Goal: Transaction & Acquisition: Purchase product/service

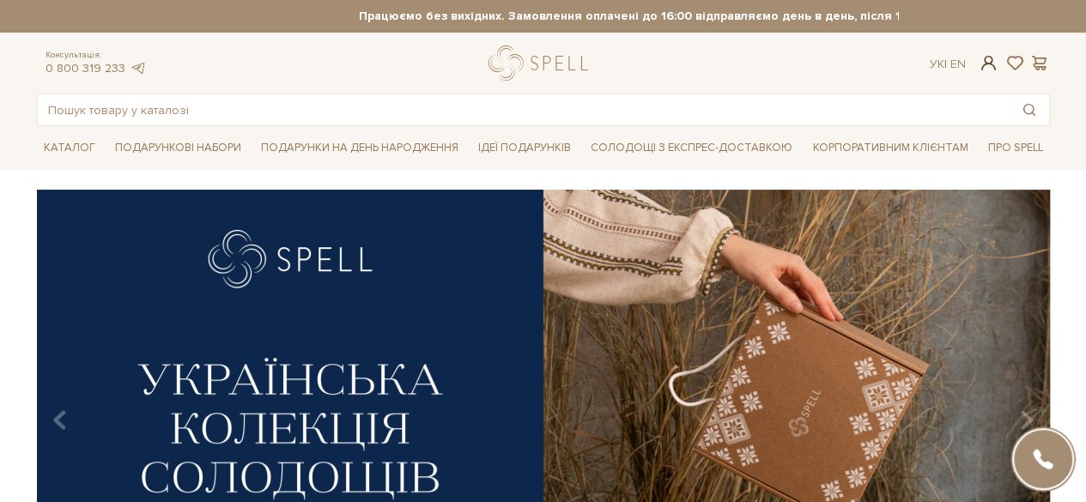
type input "[PERSON_NAME][DOMAIN_NAME][EMAIL_ADDRESS][DOMAIN_NAME]"
click at [984, 68] on span at bounding box center [988, 63] width 21 height 18
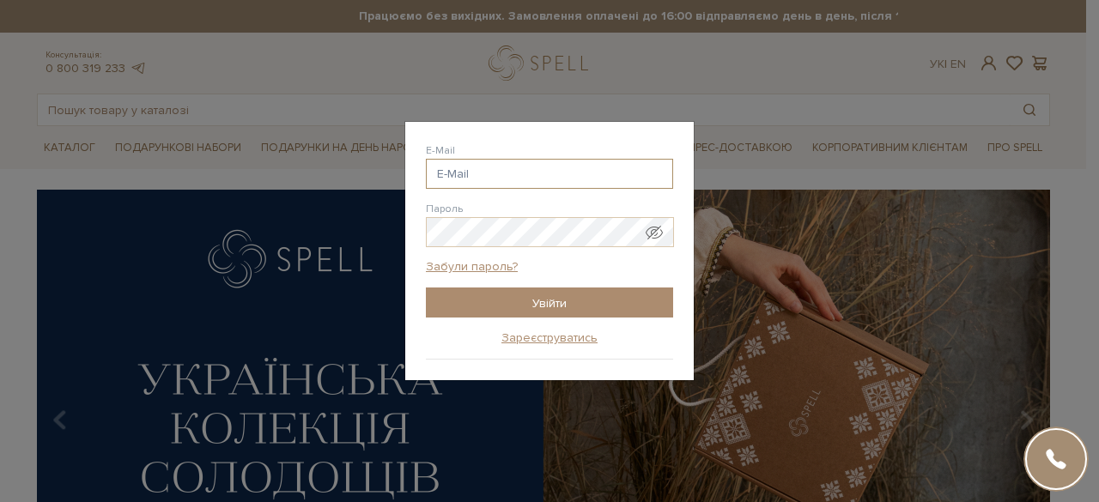
click at [484, 173] on input "E-Mail" at bounding box center [549, 174] width 247 height 30
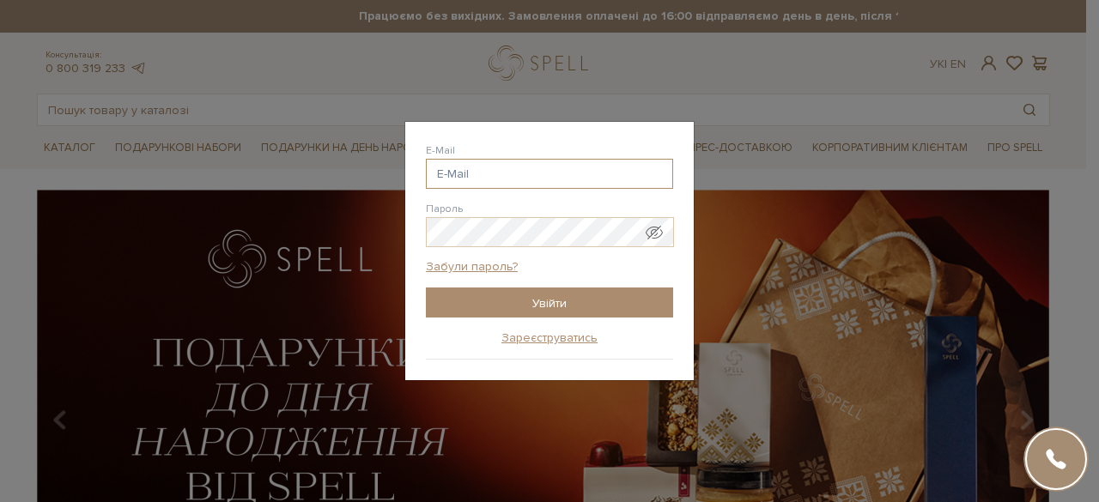
type input "[PERSON_NAME][DOMAIN_NAME][EMAIL_ADDRESS][DOMAIN_NAME]"
click at [657, 233] on span "Показати пароль у вигляді звичайного тексту. Попередження: це відобразить ваш п…" at bounding box center [654, 232] width 17 height 17
click at [618, 173] on input "iryna.vasylieva.hr@gmail.com" at bounding box center [549, 174] width 247 height 30
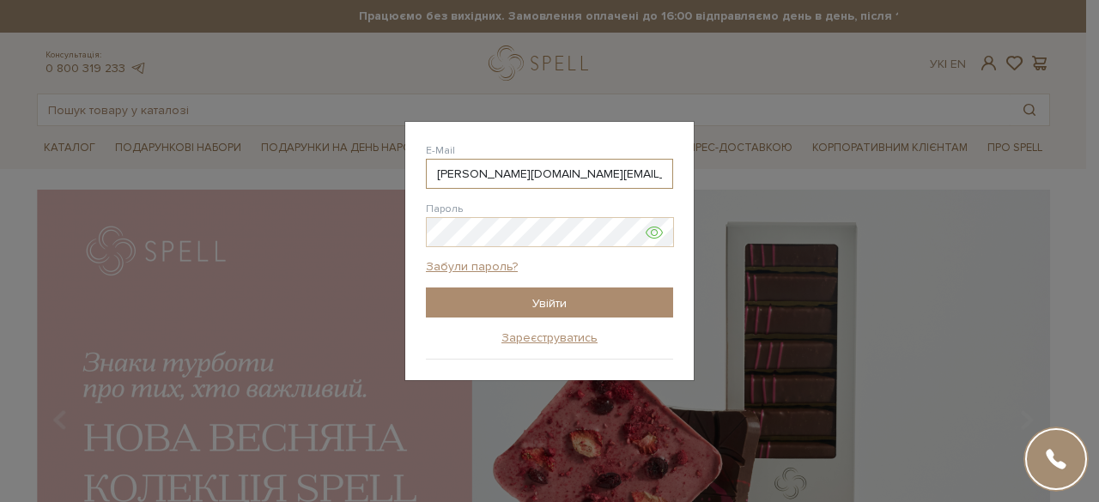
drag, startPoint x: 618, startPoint y: 173, endPoint x: 415, endPoint y: 180, distance: 203.6
click at [415, 180] on div "Авторизація E-Mail iryna.vasylieva.hr@gmail.com Пароль Забули пароль? Увійти За…" at bounding box center [549, 251] width 289 height 259
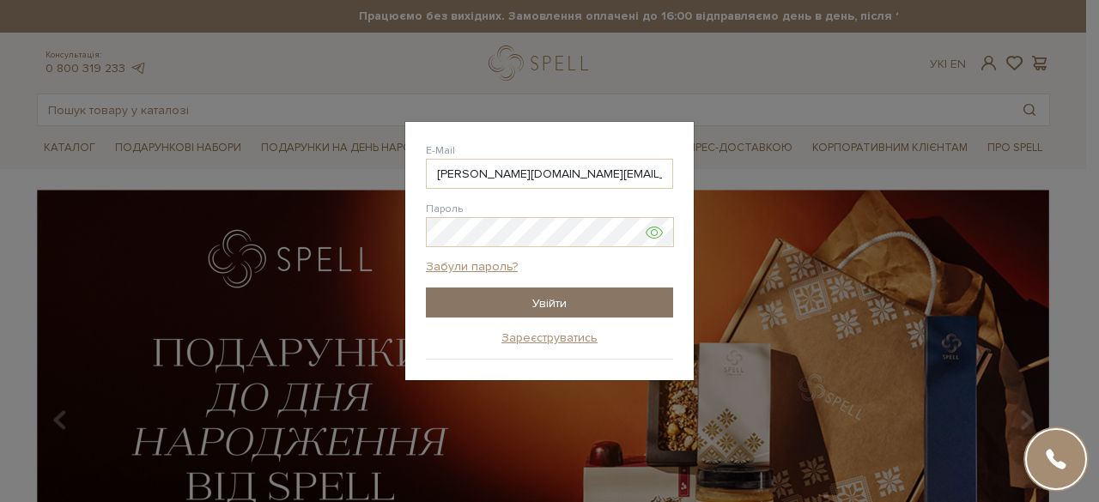
click at [605, 305] on input "Увійти" at bounding box center [549, 303] width 247 height 30
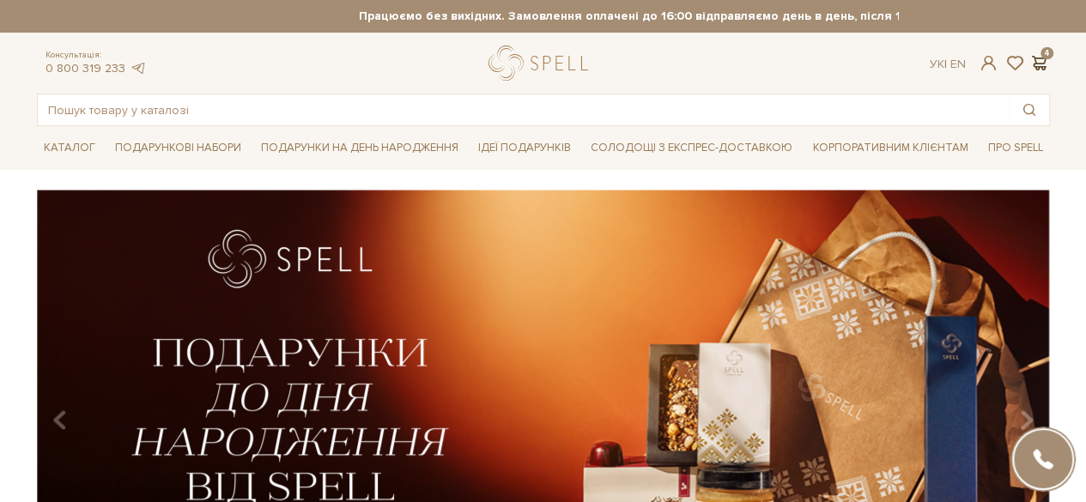
click at [1035, 66] on span at bounding box center [1040, 63] width 21 height 18
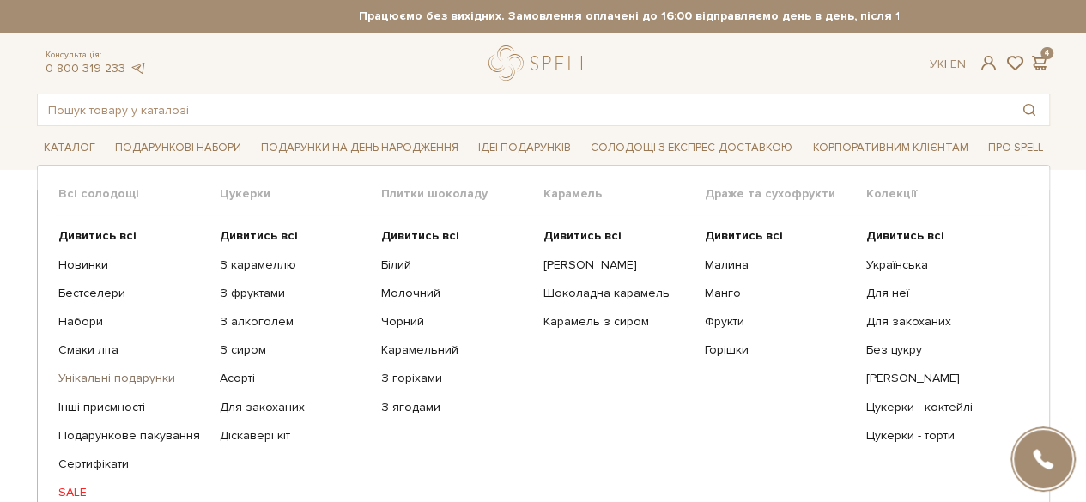
click at [122, 374] on link "Унікальні подарунки" at bounding box center [132, 378] width 149 height 15
click at [70, 401] on link "Інші приємності" at bounding box center [132, 407] width 149 height 15
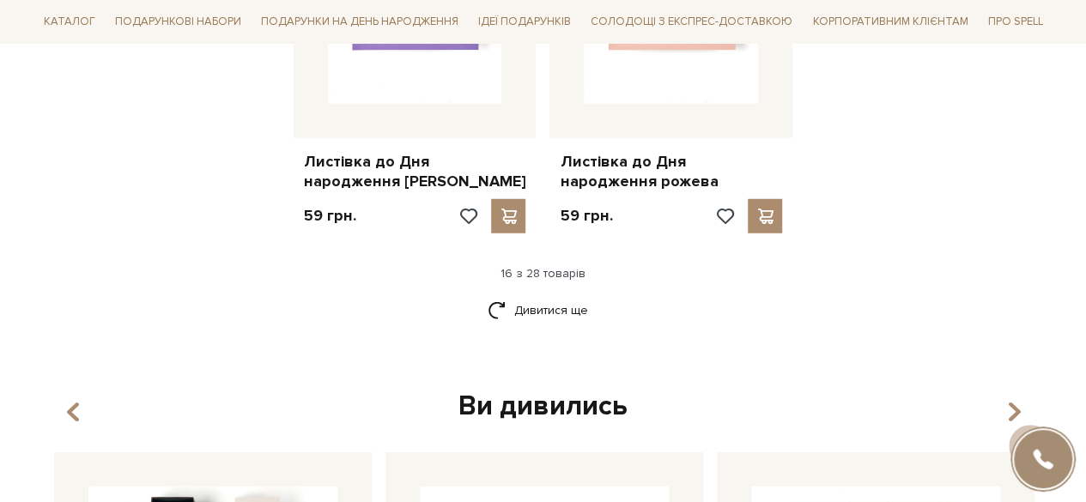
scroll to position [2278, 0]
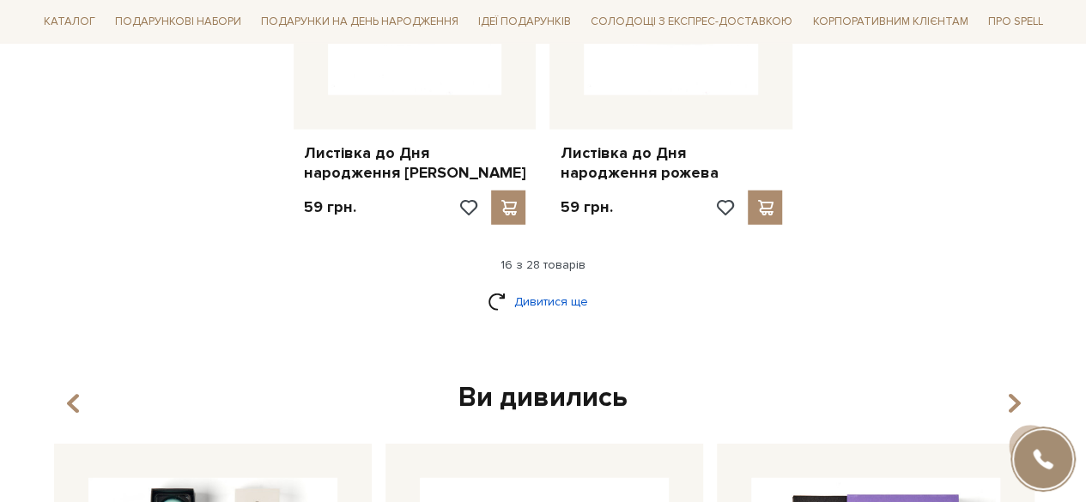
click at [550, 301] on link "Дивитися ще" at bounding box center [544, 302] width 112 height 30
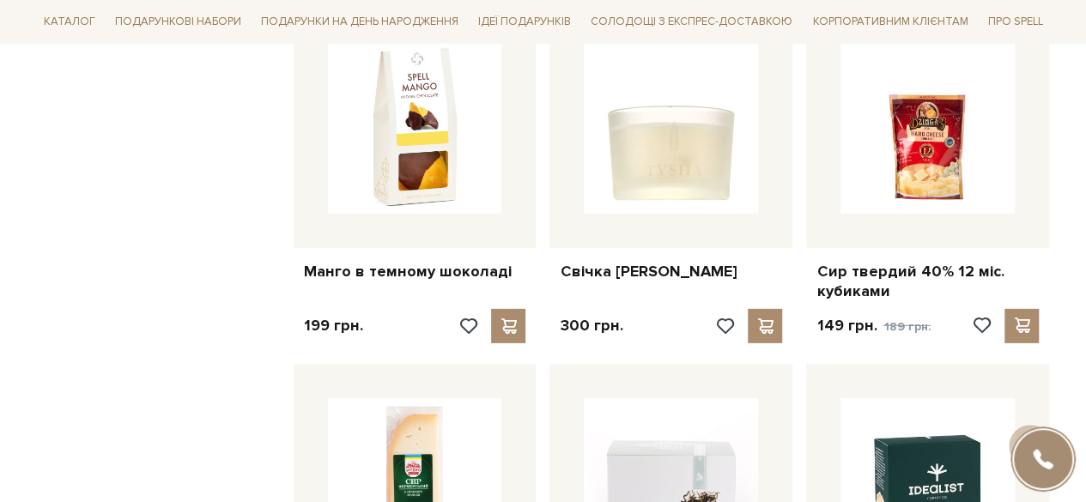
scroll to position [2524, 0]
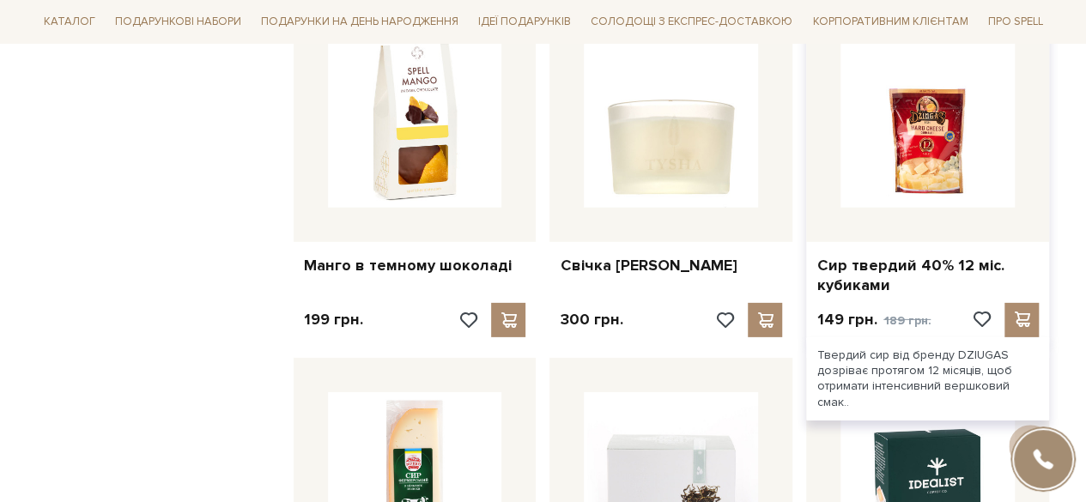
click at [930, 161] on img at bounding box center [928, 120] width 174 height 174
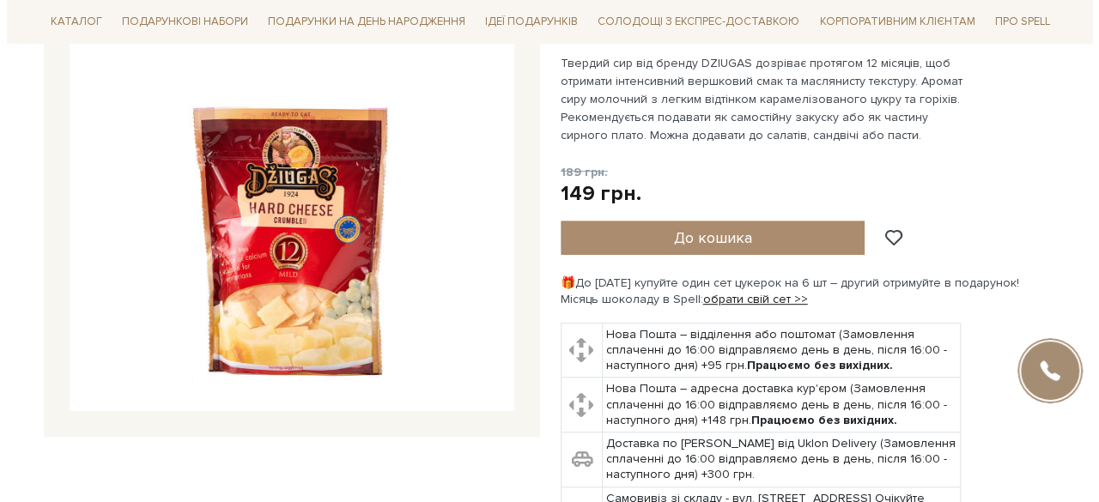
scroll to position [289, 0]
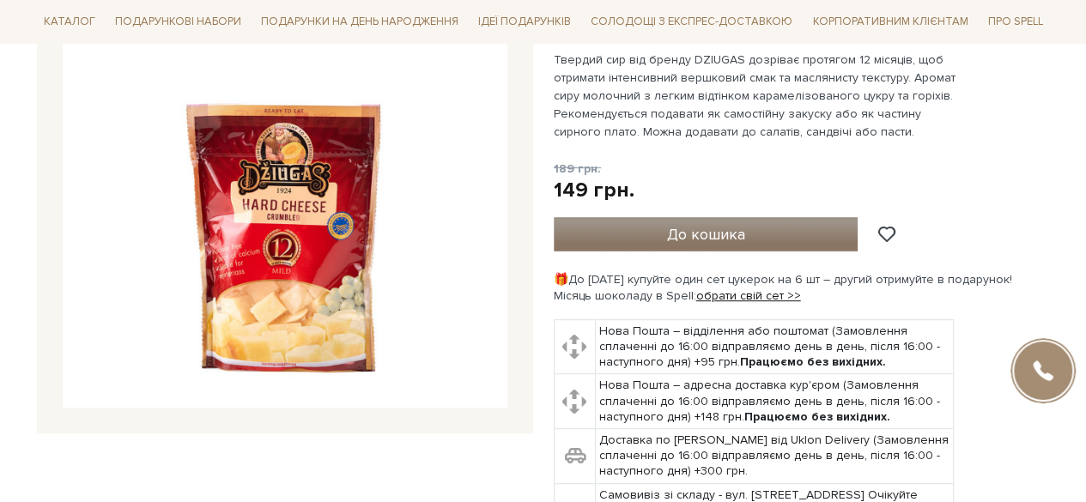
click at [672, 234] on span "До кошика" at bounding box center [705, 234] width 78 height 19
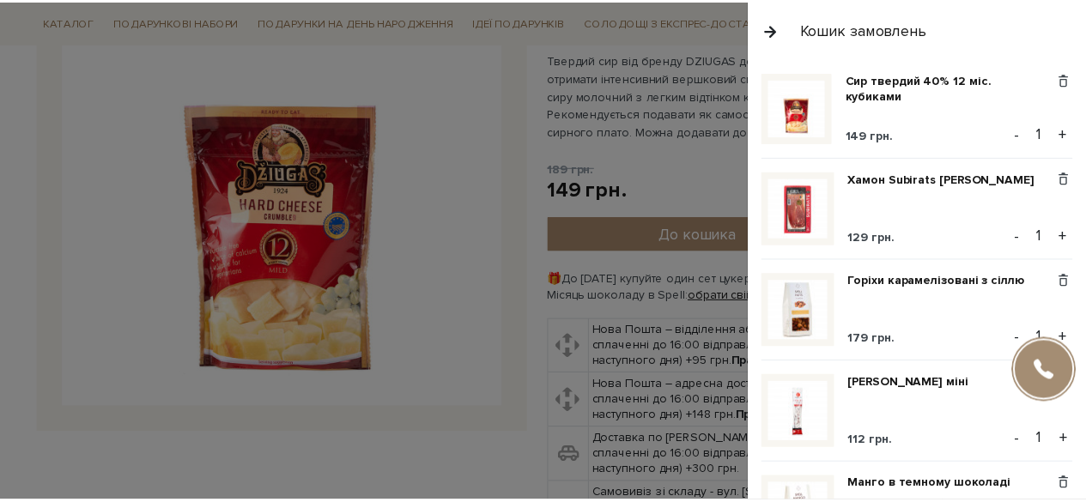
scroll to position [0, 0]
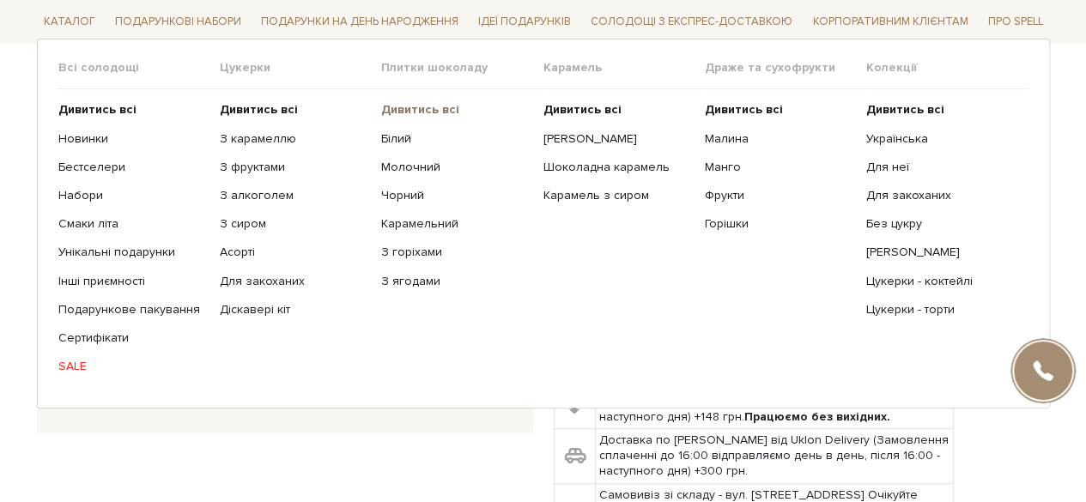
click at [423, 105] on b "Дивитись всі" at bounding box center [420, 109] width 78 height 15
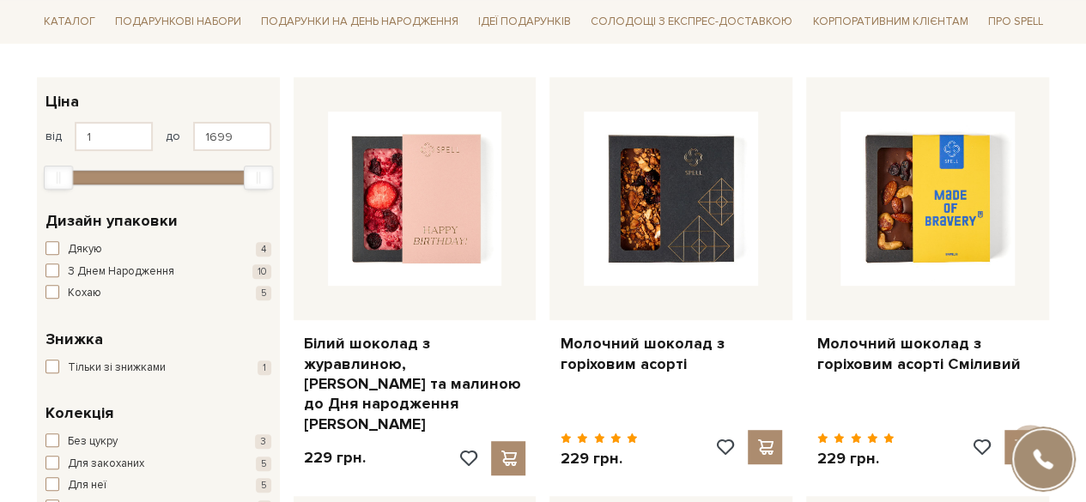
scroll to position [301, 0]
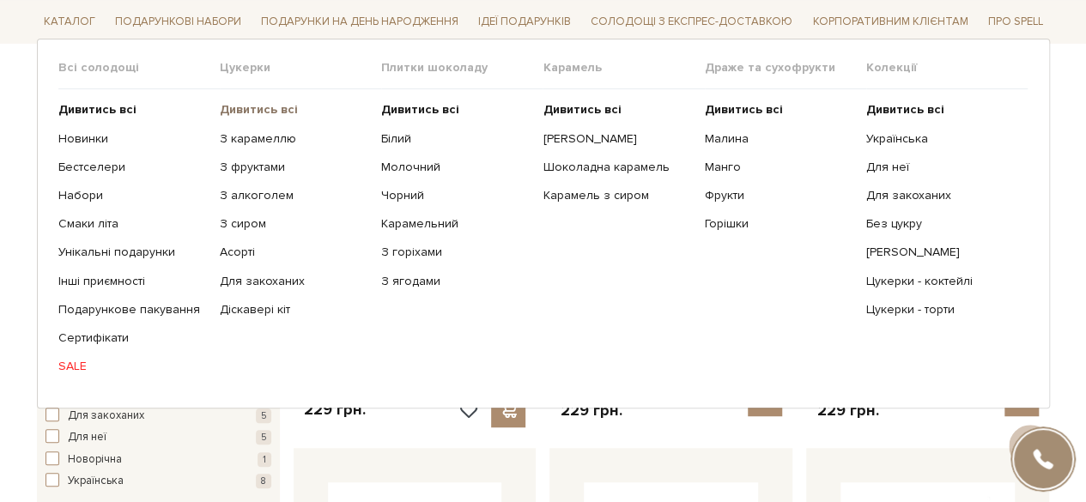
click at [250, 102] on b "Дивитись всі" at bounding box center [259, 109] width 78 height 15
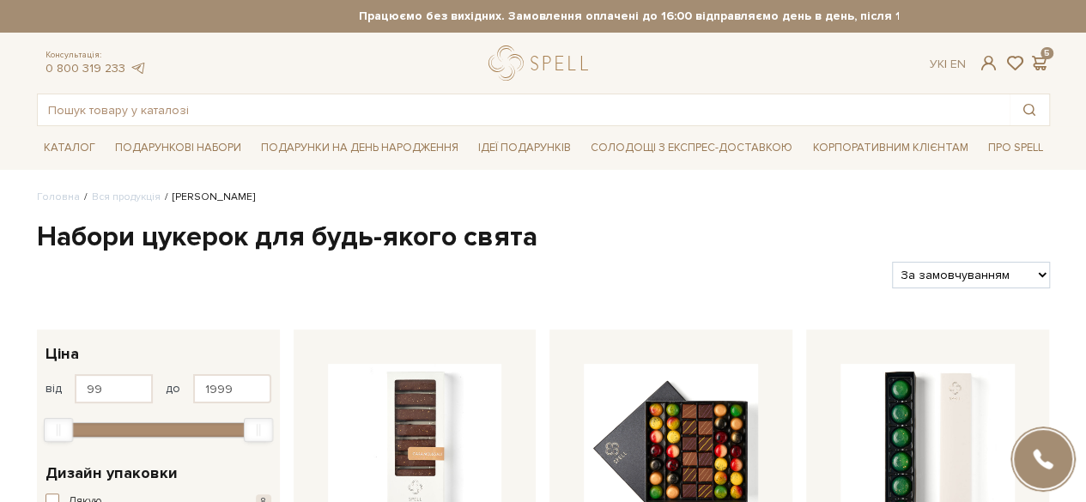
click at [996, 274] on select "За замовчуванням За Ціною (зростання) За Ціною (зменшення) Новинки За популярні…" at bounding box center [970, 275] width 157 height 27
select select "https://spellchocolate.com/our-productions/seti-cukerok/?sort=p.price&order=ASC"
click at [892, 262] on select "За замовчуванням За Ціною (зростання) За Ціною (зменшення) Новинки За популярні…" at bounding box center [970, 275] width 157 height 27
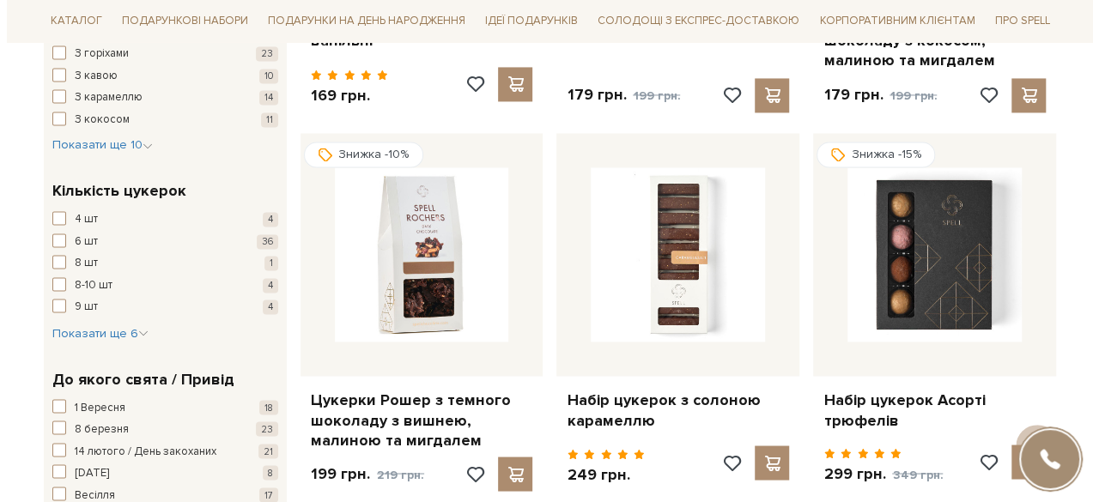
scroll to position [1362, 0]
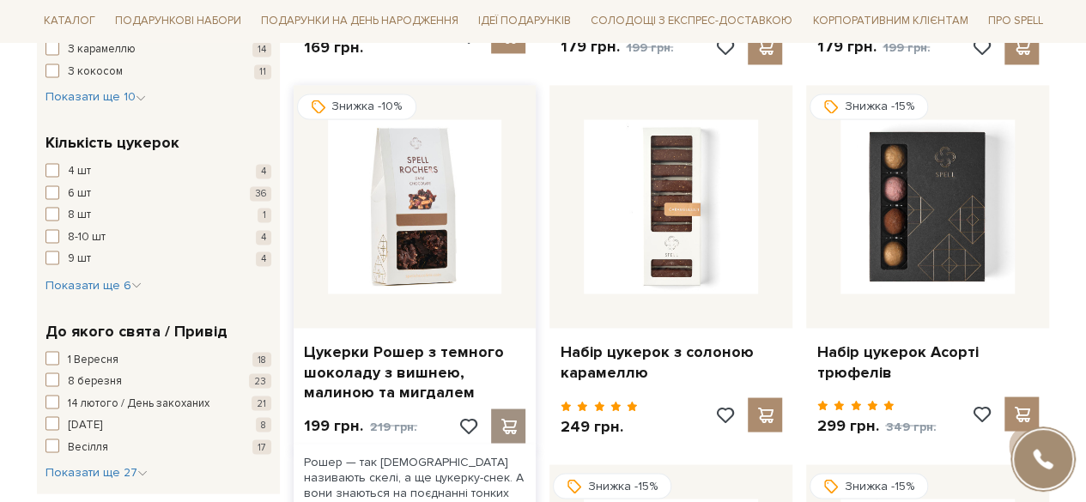
click at [512, 425] on span at bounding box center [508, 425] width 21 height 15
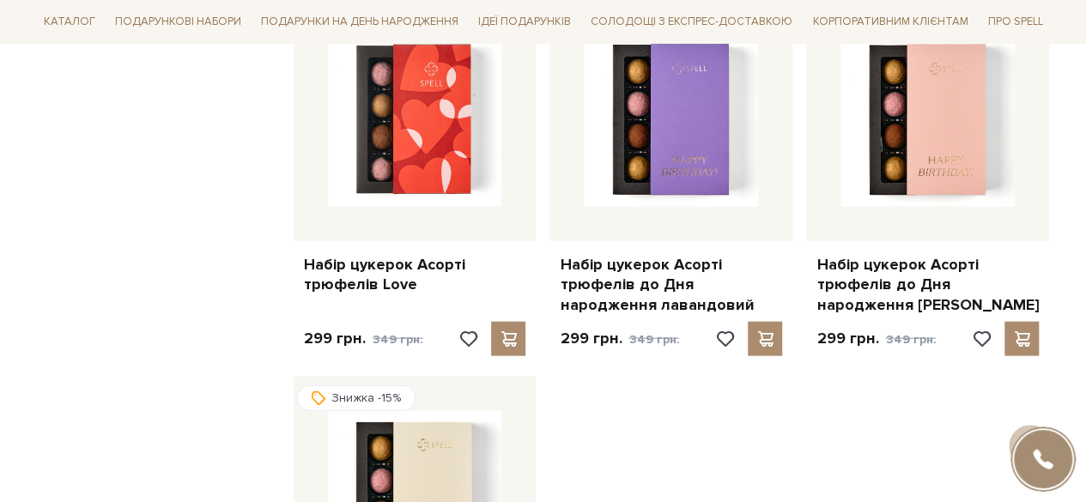
scroll to position [1596, 0]
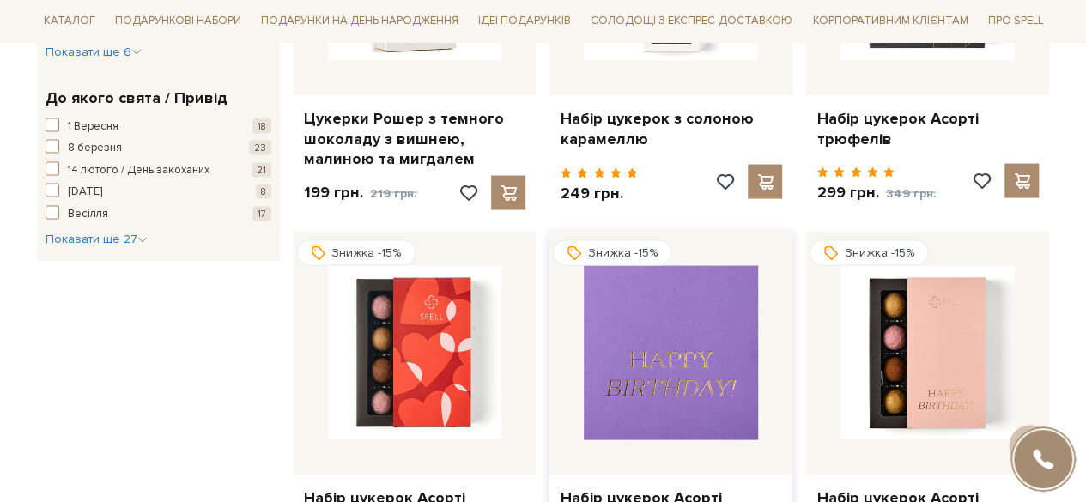
click at [639, 345] on img at bounding box center [671, 352] width 174 height 174
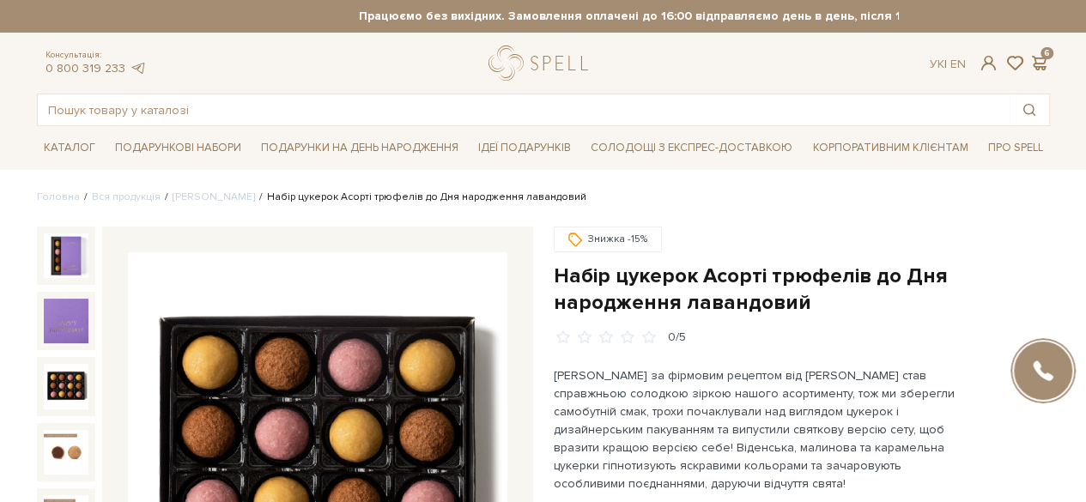
click at [76, 384] on img at bounding box center [66, 386] width 45 height 45
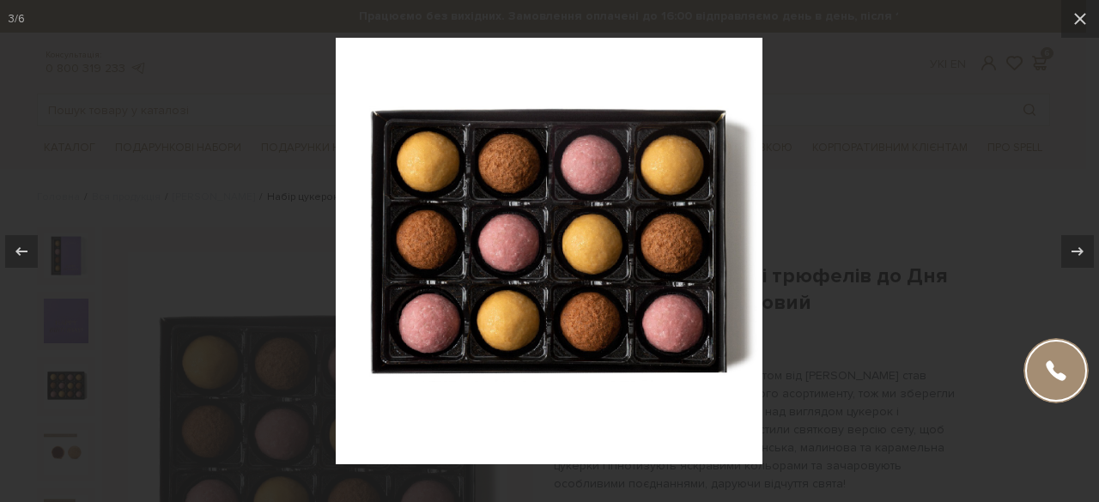
click at [144, 222] on div at bounding box center [549, 251] width 1099 height 502
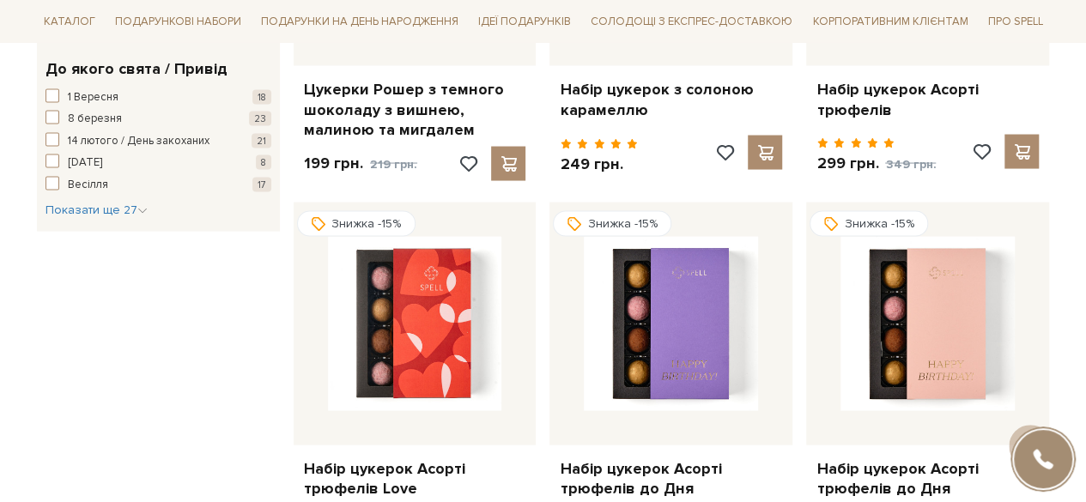
scroll to position [1386, 0]
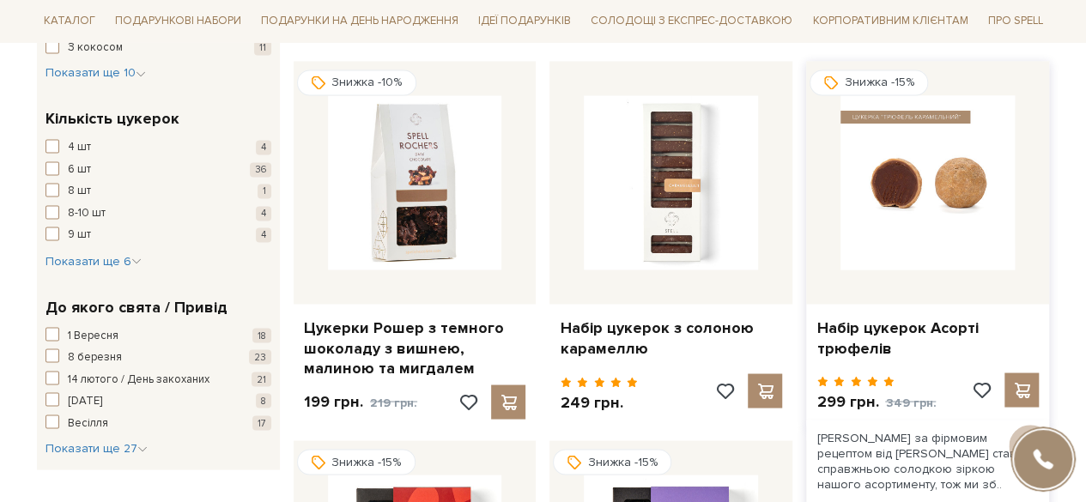
click at [907, 219] on img at bounding box center [928, 182] width 174 height 174
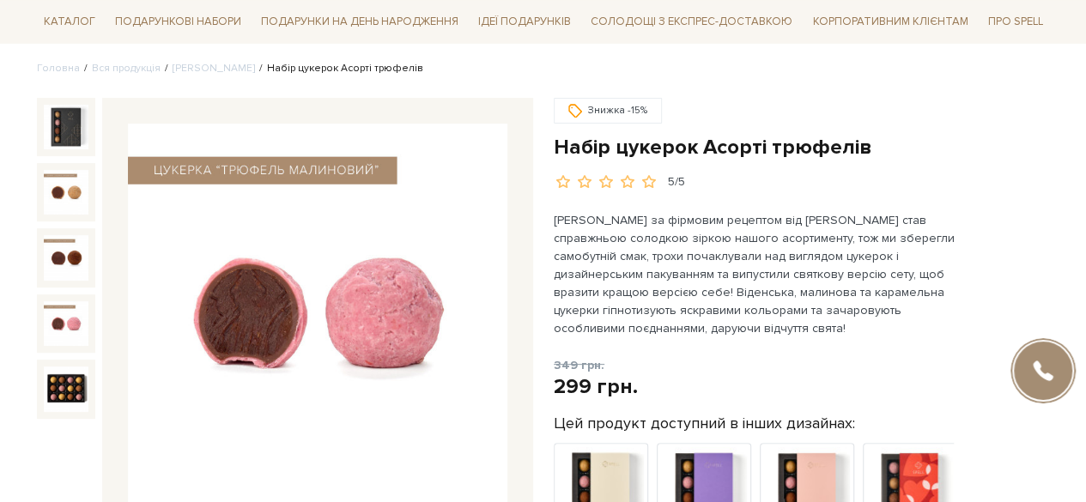
scroll to position [170, 0]
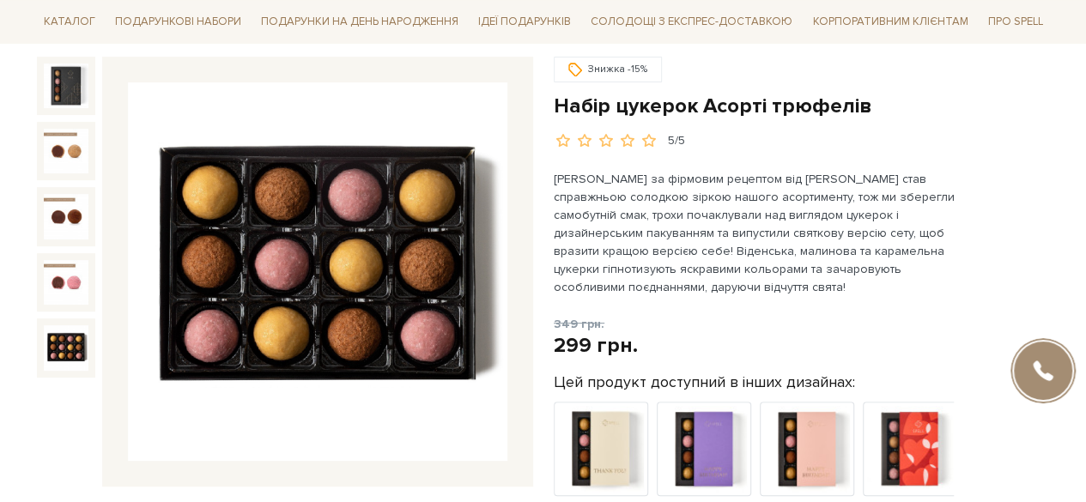
click at [61, 351] on img at bounding box center [66, 348] width 45 height 45
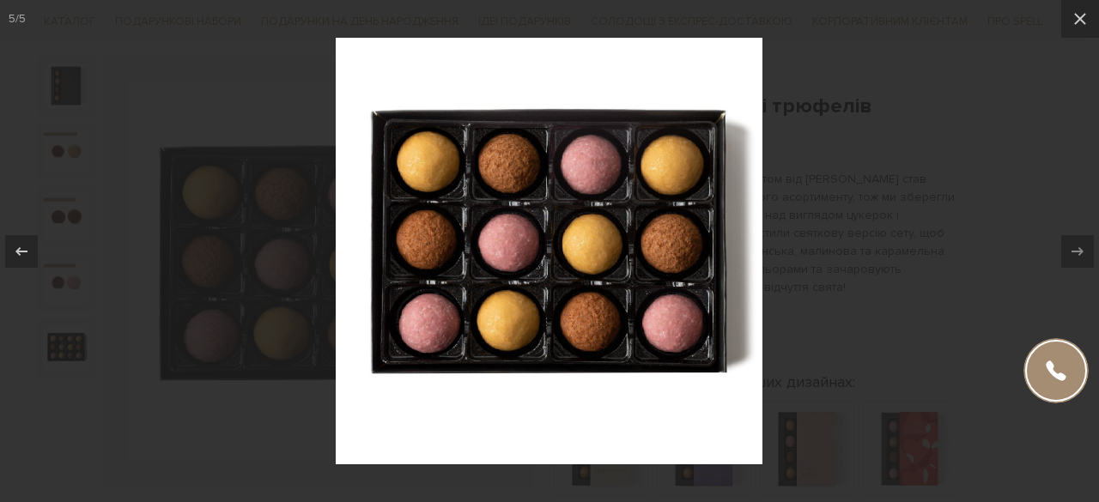
click at [165, 453] on div at bounding box center [549, 251] width 1099 height 502
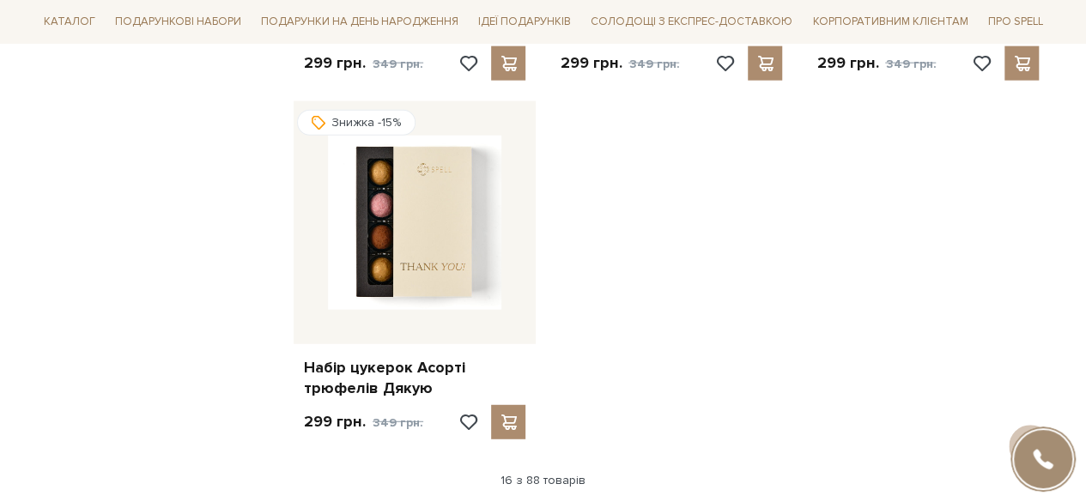
scroll to position [2322, 0]
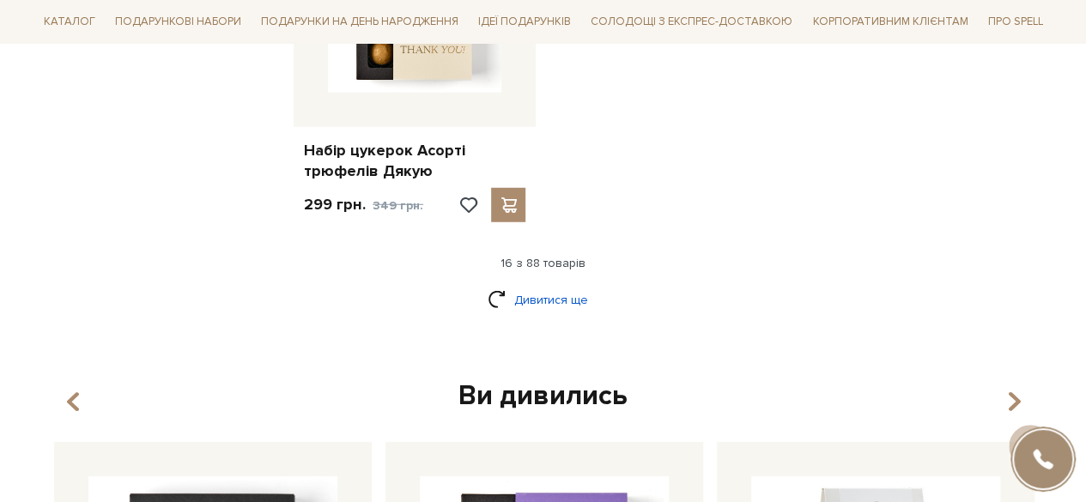
click at [546, 307] on link "Дивитися ще" at bounding box center [544, 300] width 112 height 30
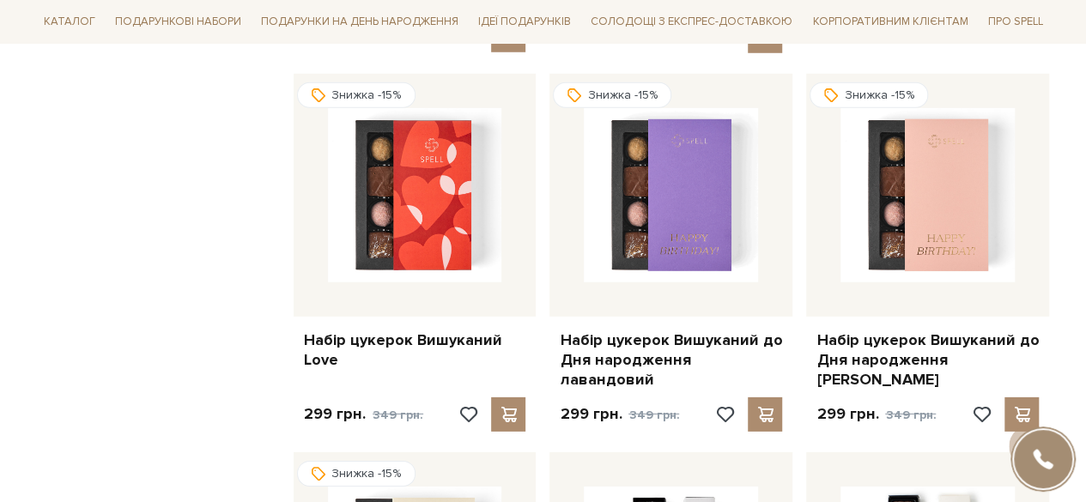
scroll to position [2484, 0]
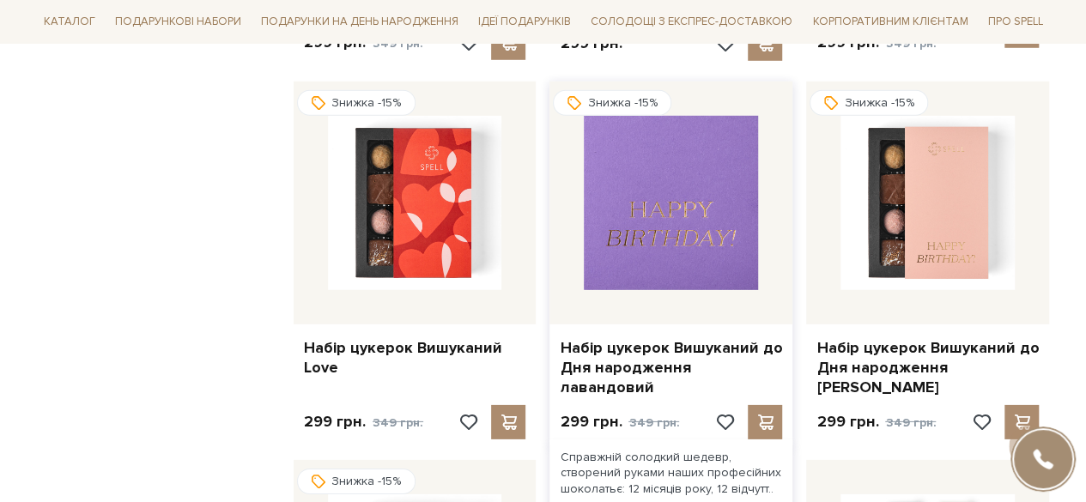
click at [699, 196] on img at bounding box center [671, 203] width 174 height 174
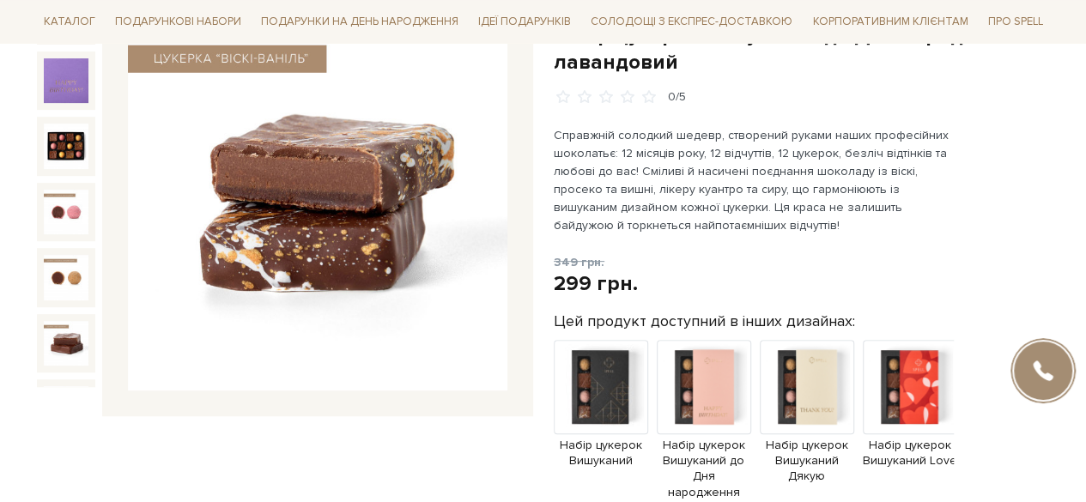
scroll to position [26, 0]
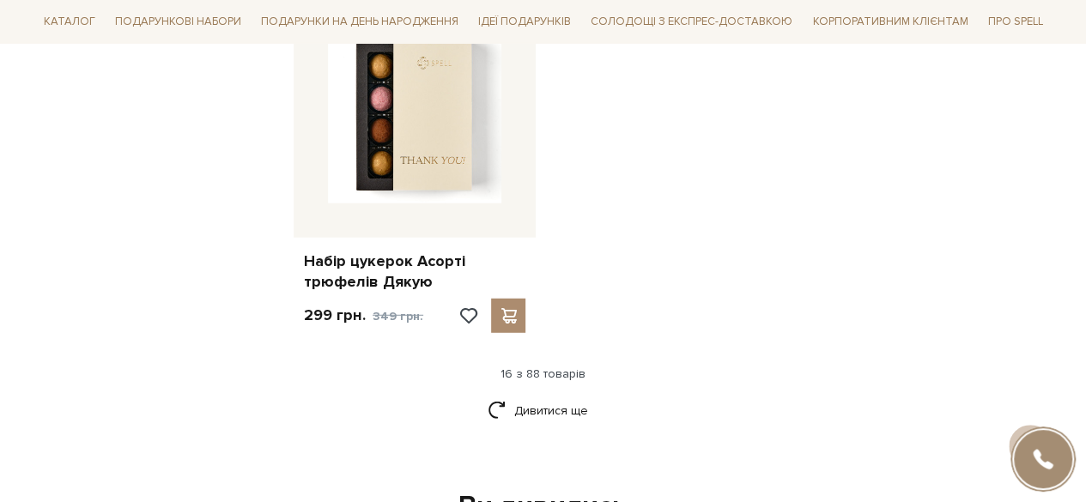
scroll to position [2232, 0]
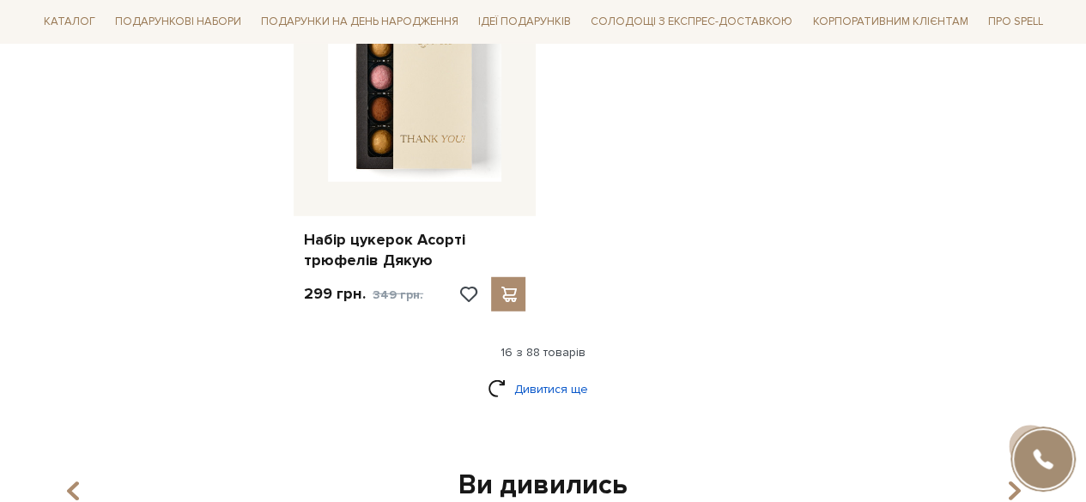
click at [496, 380] on link "Дивитися ще" at bounding box center [544, 389] width 112 height 30
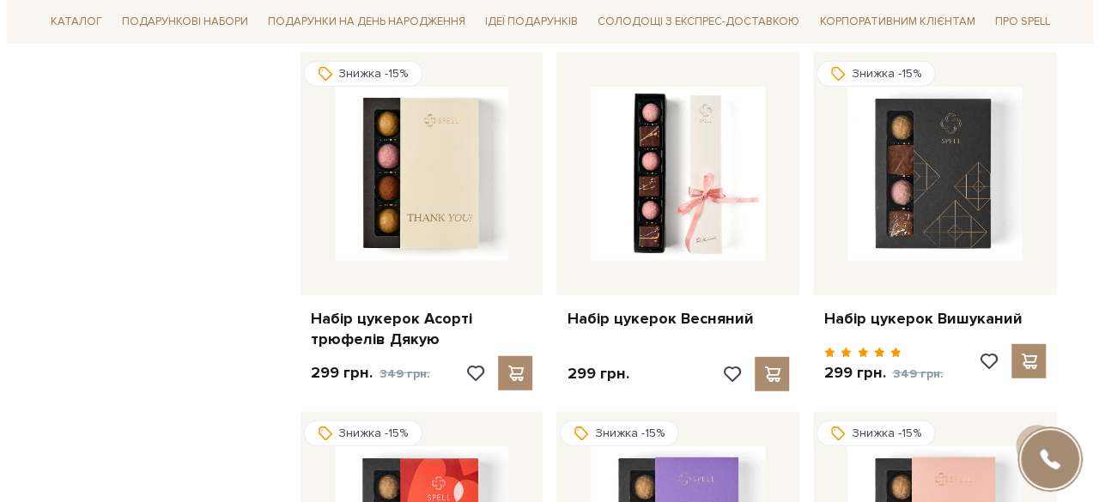
scroll to position [2146, 0]
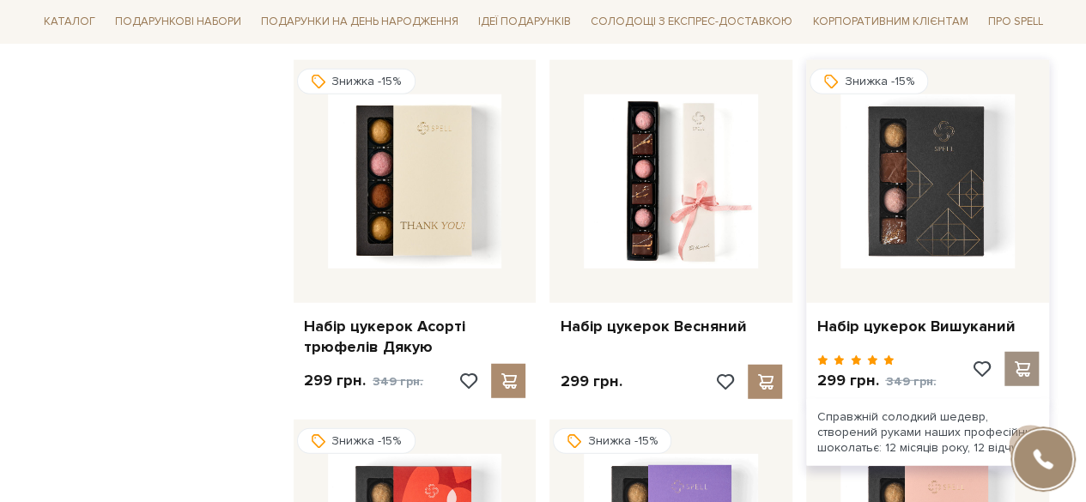
click at [1015, 374] on span at bounding box center [1022, 369] width 21 height 15
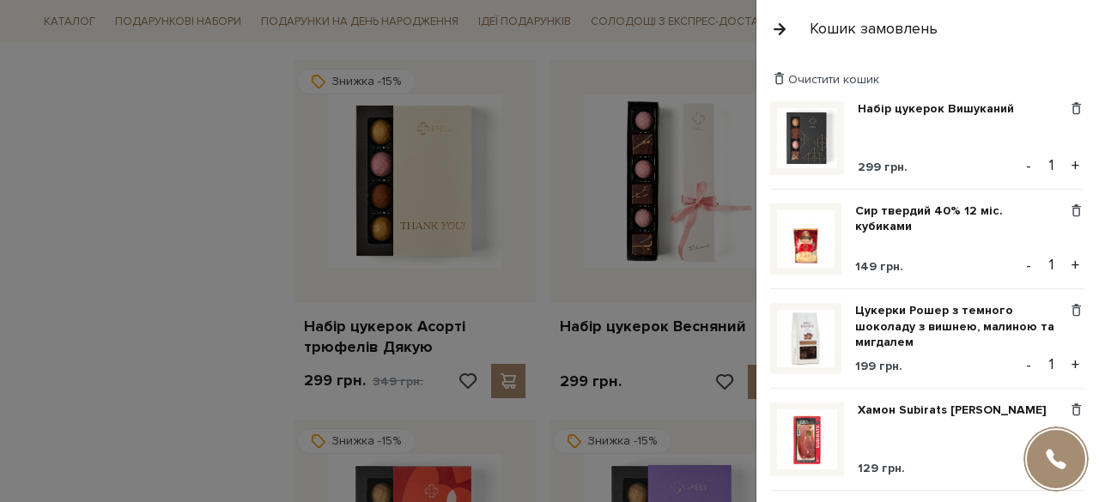
scroll to position [3, 0]
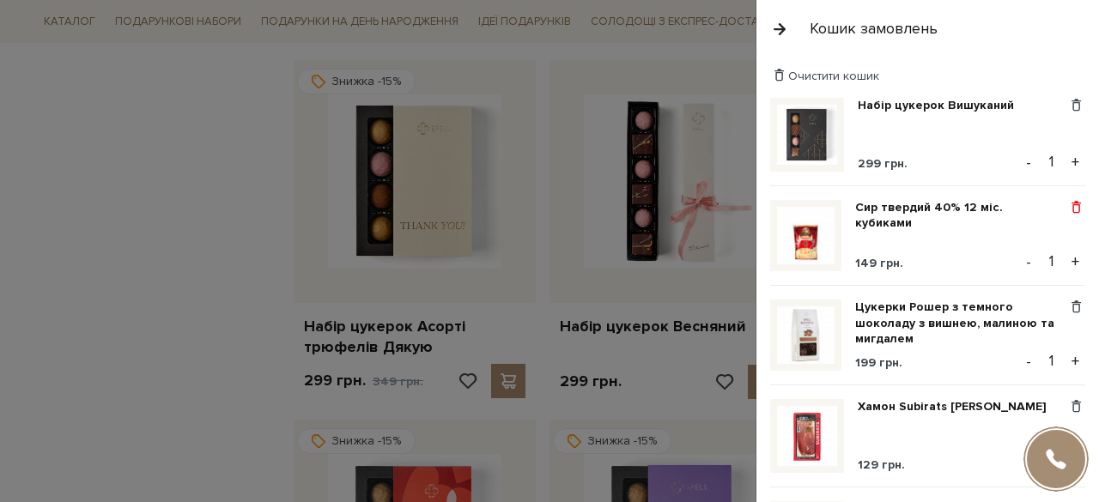
click at [1070, 205] on span at bounding box center [1077, 207] width 18 height 15
click at [1007, 234] on link "Видалити" at bounding box center [1017, 236] width 136 height 22
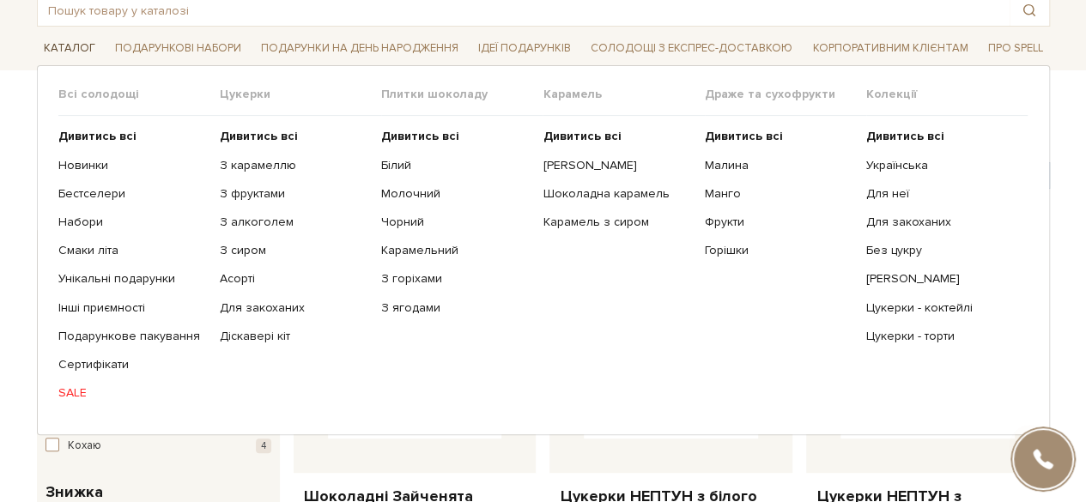
scroll to position [103, 0]
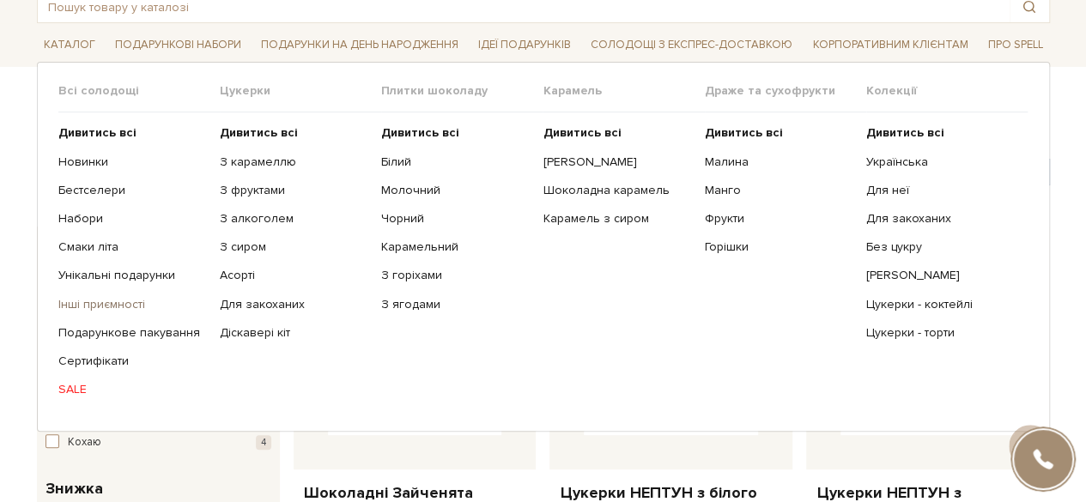
click at [93, 301] on link "Інші приємності" at bounding box center [132, 304] width 149 height 15
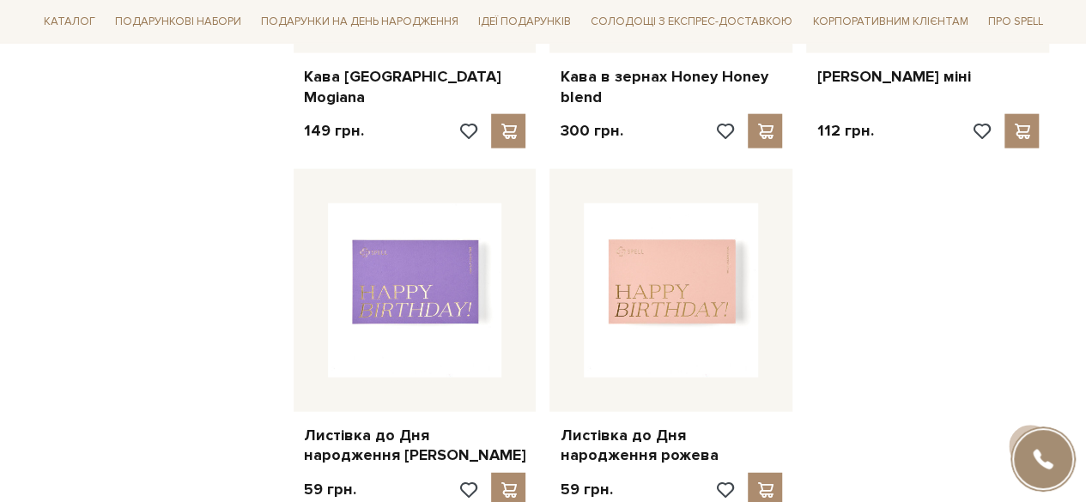
scroll to position [2185, 0]
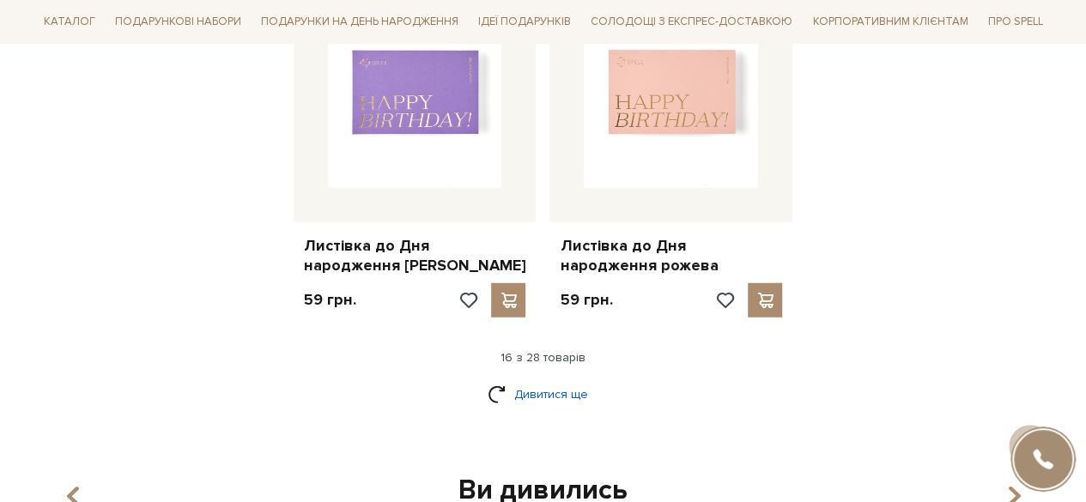
click at [530, 387] on link "Дивитися ще" at bounding box center [544, 395] width 112 height 30
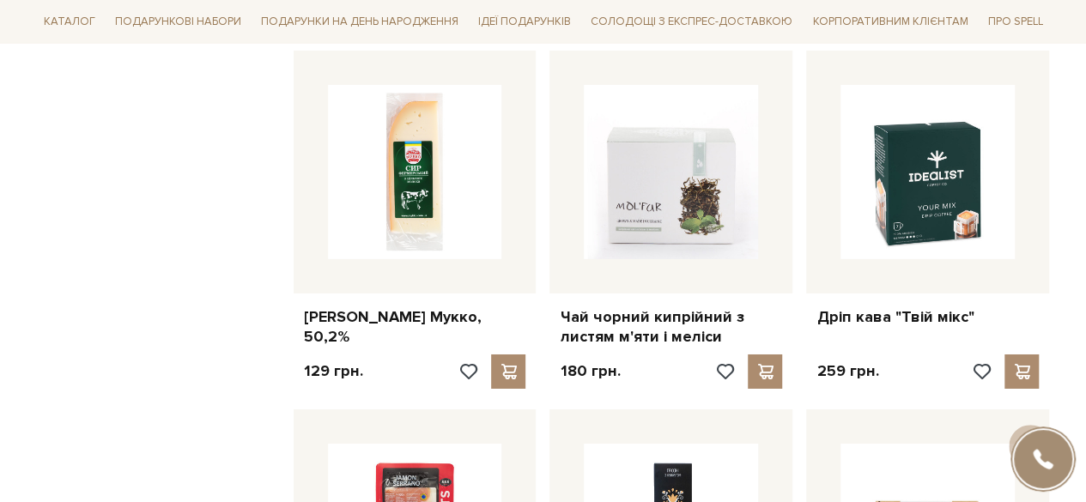
scroll to position [2755, 0]
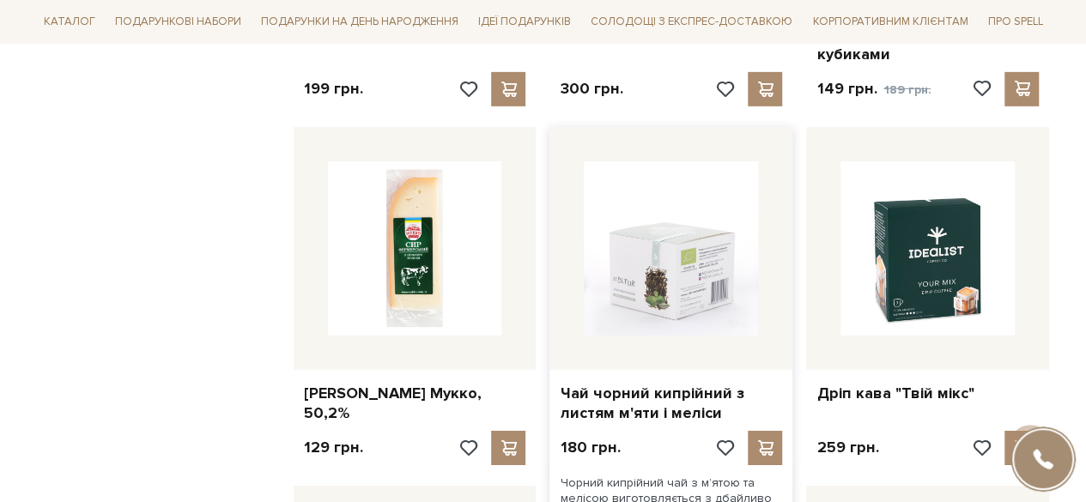
click at [639, 307] on img at bounding box center [671, 248] width 174 height 174
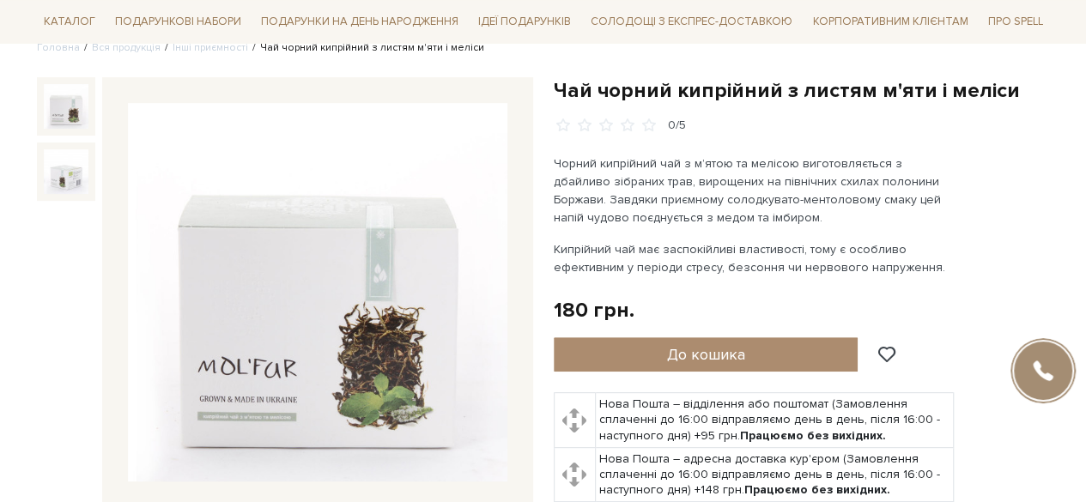
scroll to position [191, 0]
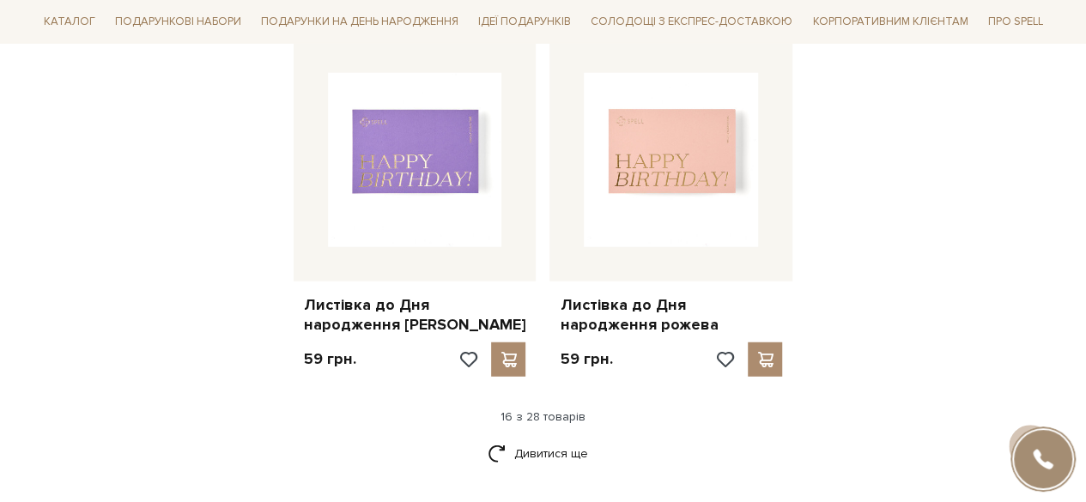
scroll to position [2156, 0]
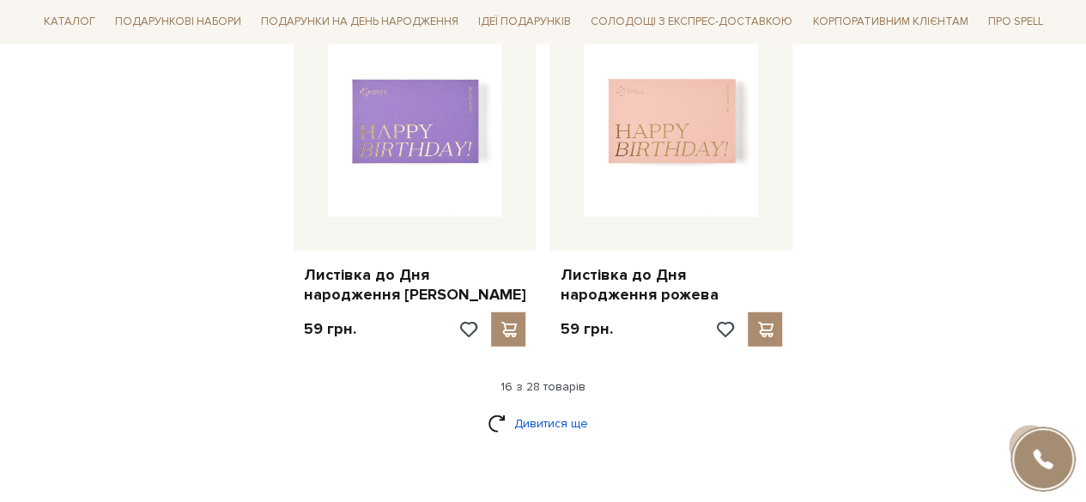
click at [541, 423] on link "Дивитися ще" at bounding box center [544, 424] width 112 height 30
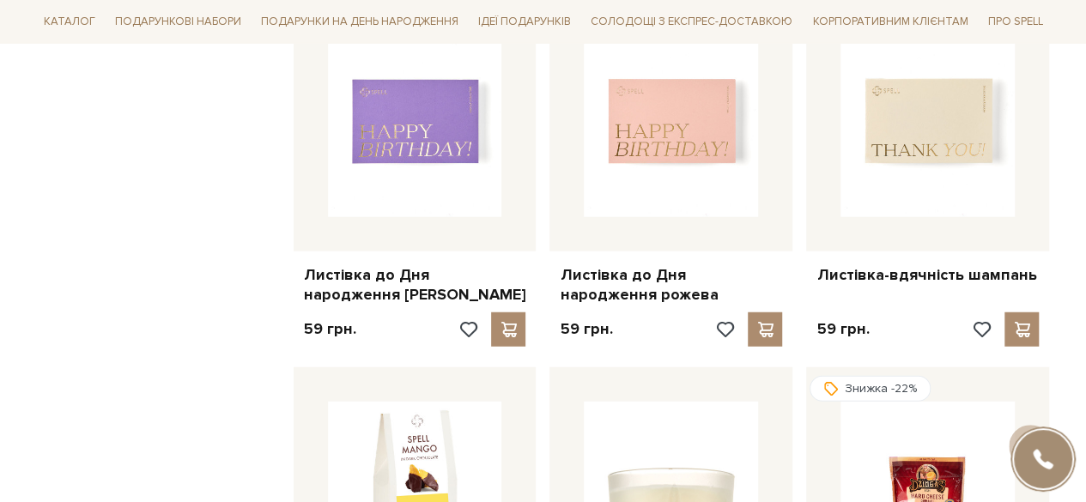
drag, startPoint x: 1086, startPoint y: 249, endPoint x: 1099, endPoint y: 296, distance: 49.0
click at [1086, 296] on html "Подарункові набори SALE Корпоративним клієнтам Доставка і оплата Консультація: …" at bounding box center [543, 298] width 1086 height 4908
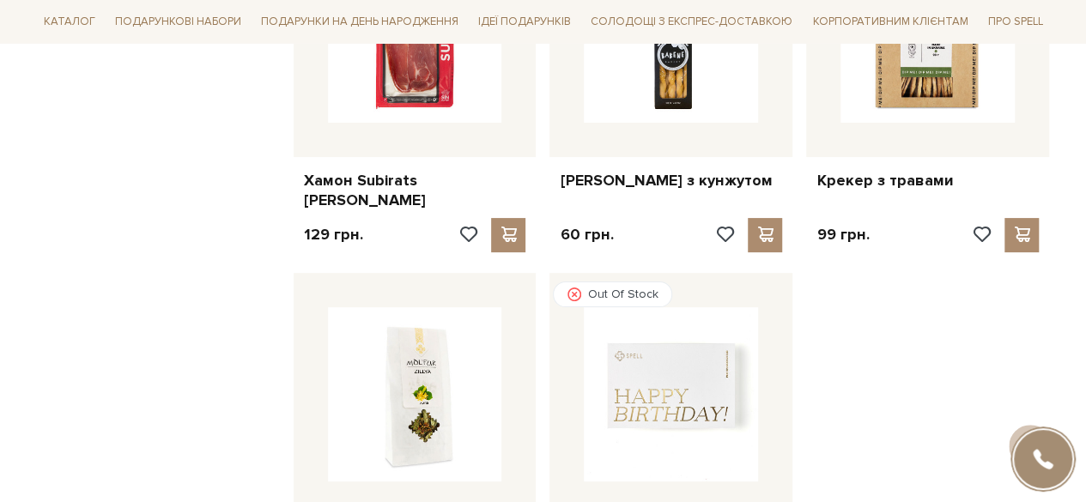
scroll to position [3345, 0]
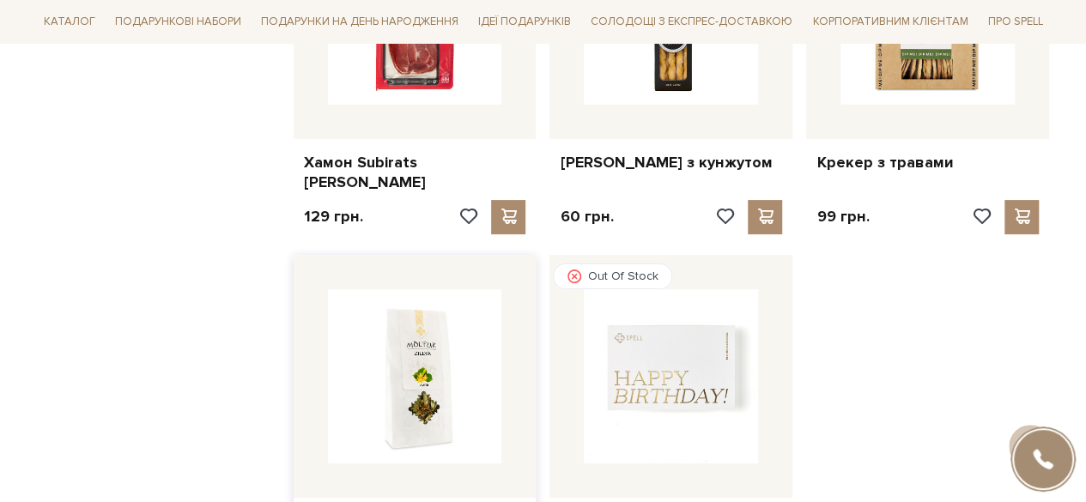
click at [458, 359] on img at bounding box center [415, 376] width 174 height 174
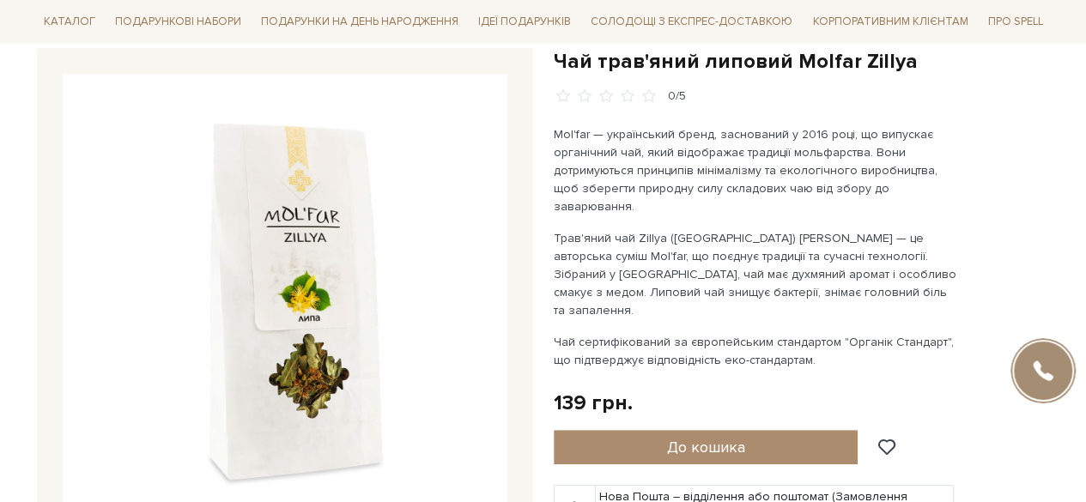
scroll to position [250, 0]
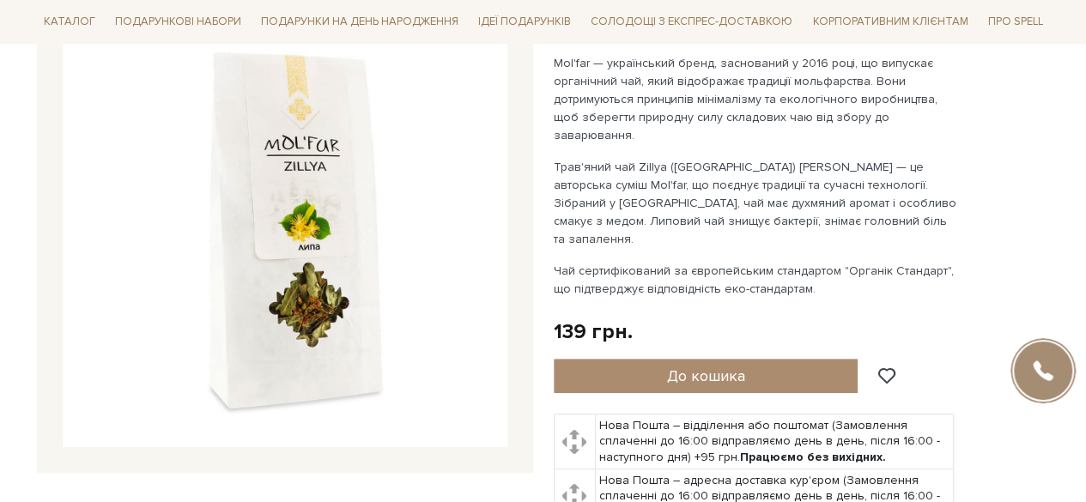
click at [321, 259] on img at bounding box center [285, 225] width 445 height 445
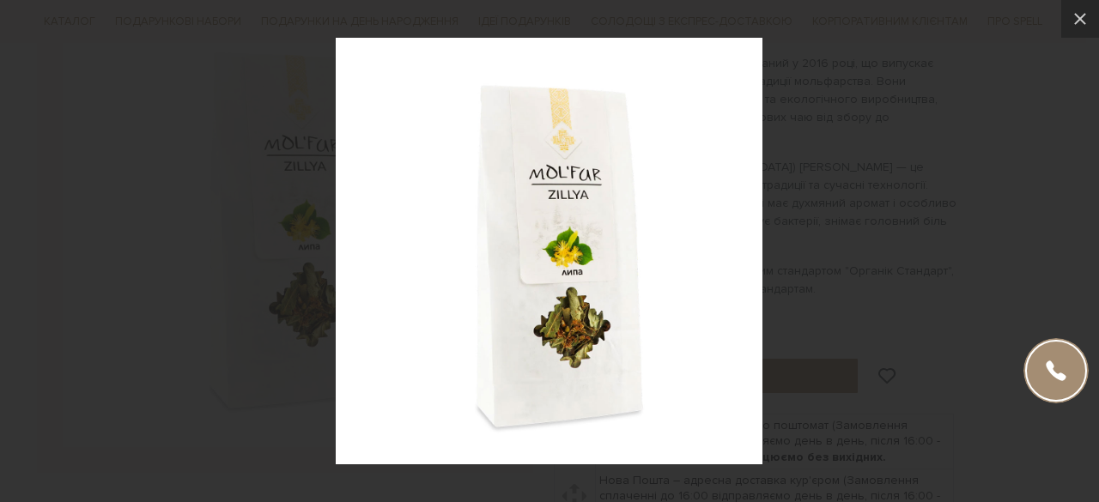
click at [873, 175] on div at bounding box center [549, 251] width 1099 height 502
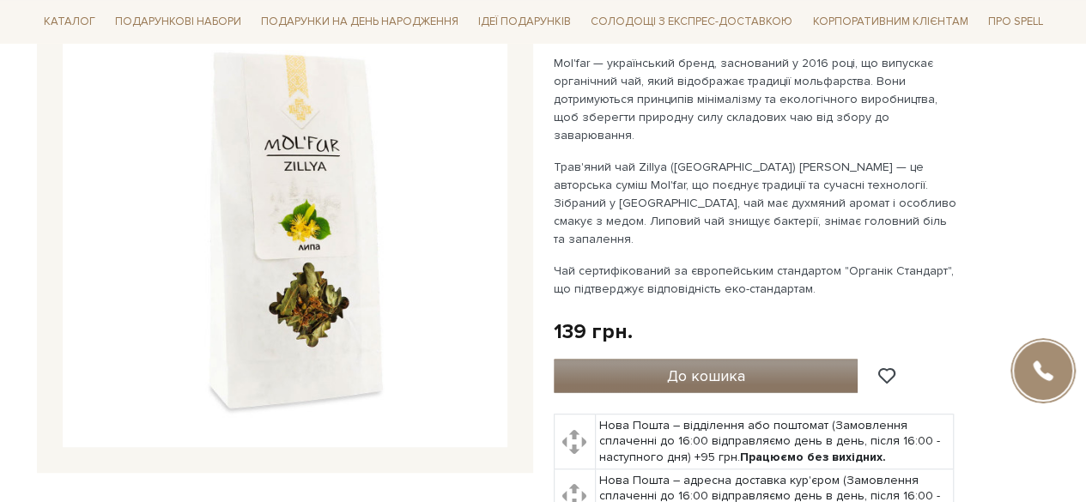
click at [701, 367] on span "До кошика" at bounding box center [705, 376] width 78 height 19
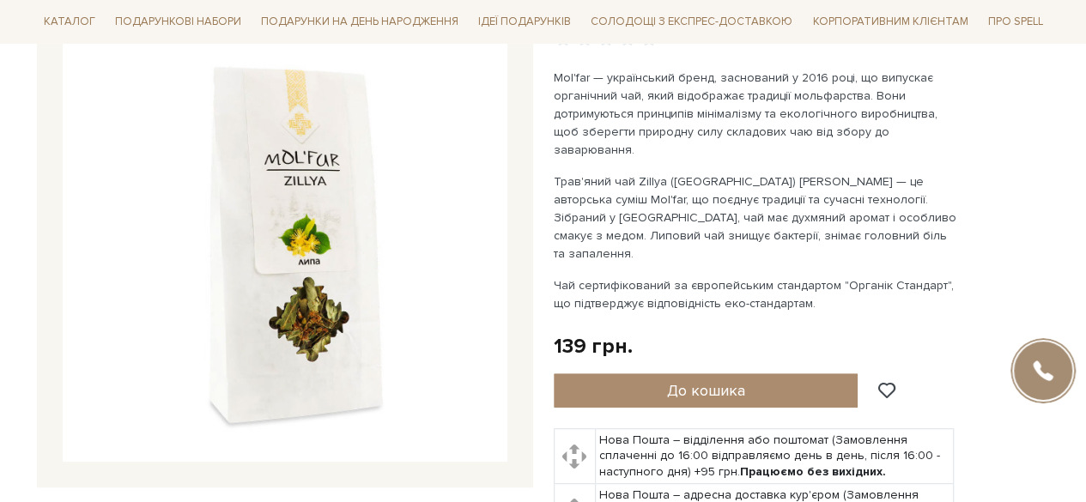
scroll to position [278, 0]
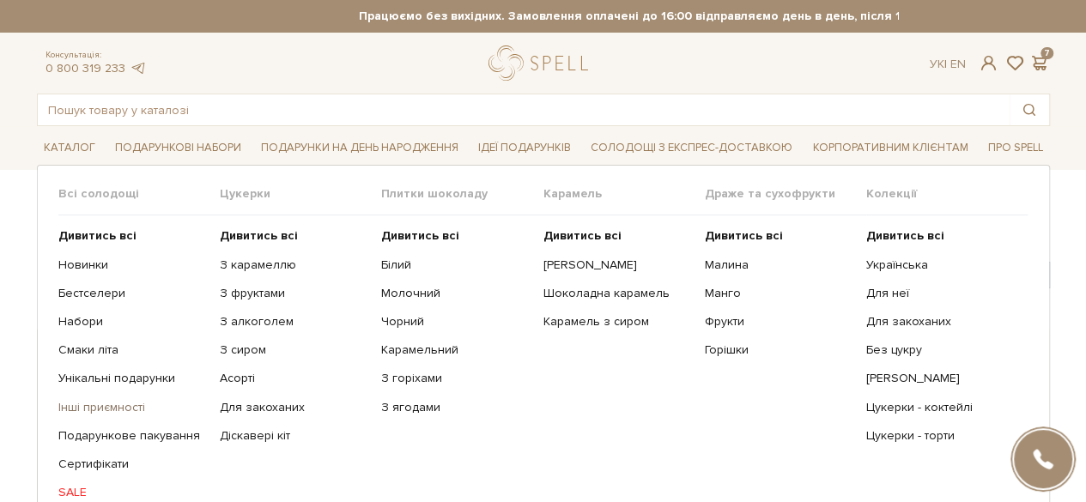
click at [98, 406] on link "Інші приємності" at bounding box center [132, 407] width 149 height 15
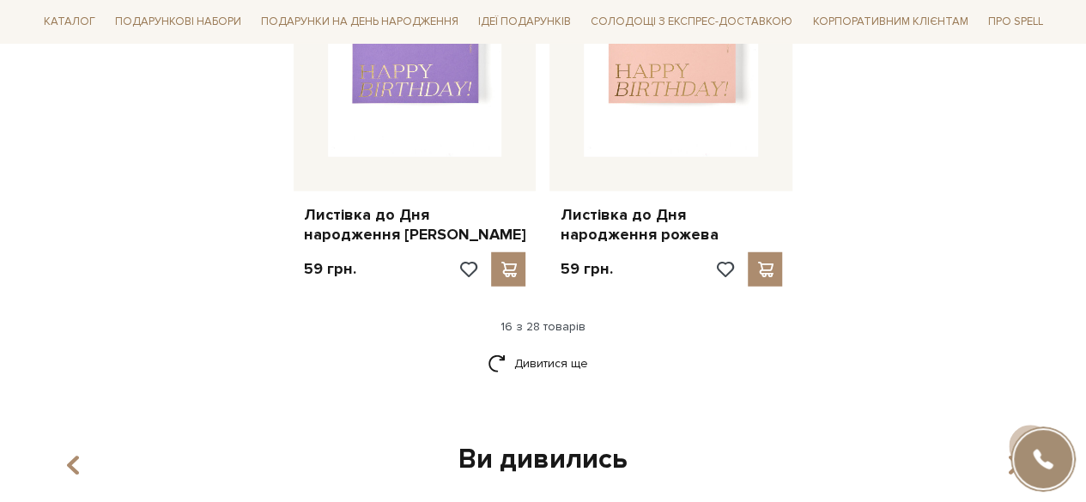
scroll to position [2151, 0]
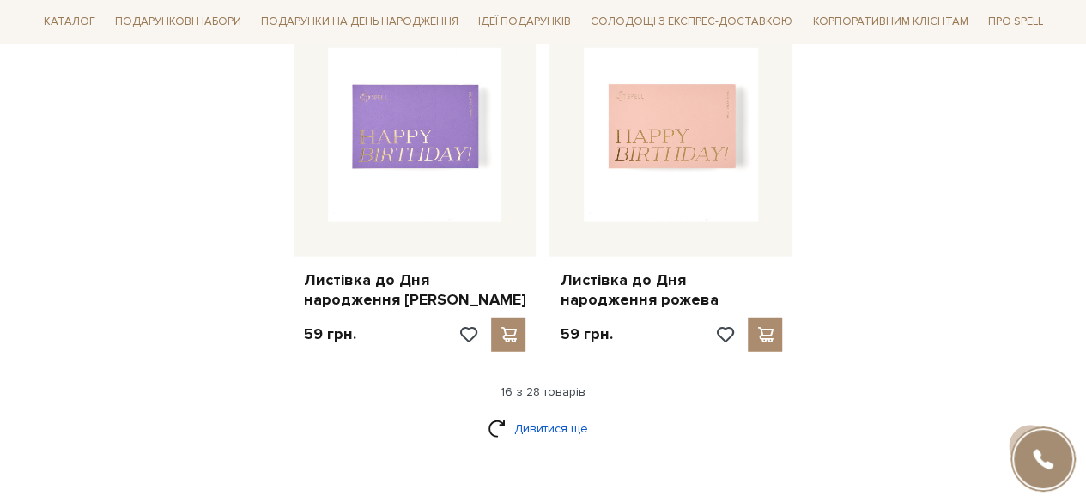
click at [575, 420] on link "Дивитися ще" at bounding box center [544, 429] width 112 height 30
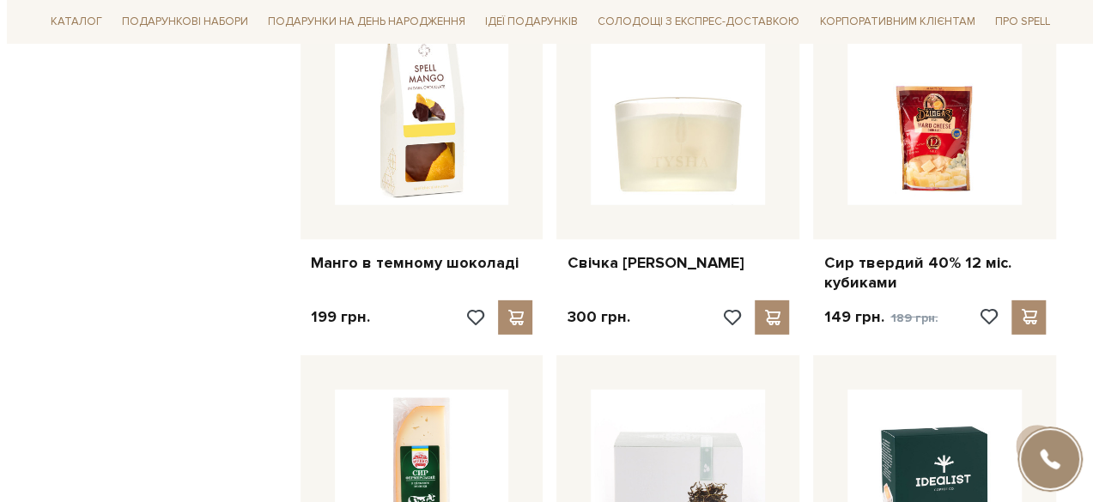
scroll to position [2534, 0]
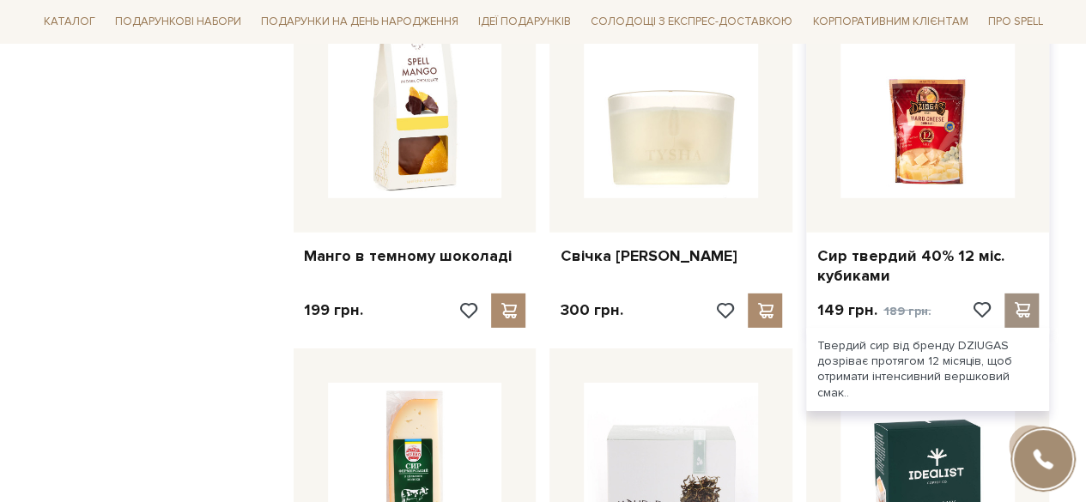
click at [1016, 318] on div at bounding box center [1022, 311] width 34 height 34
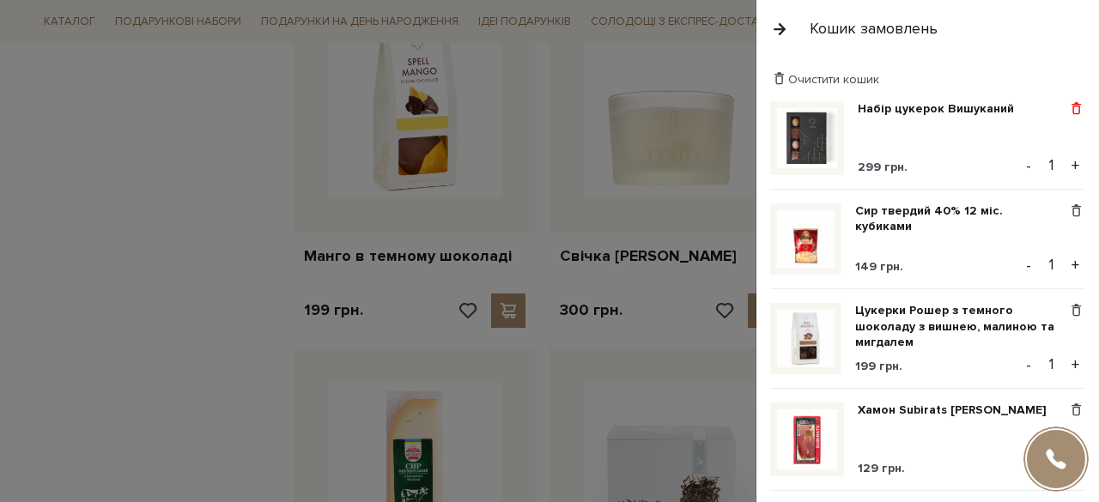
click at [1068, 106] on span at bounding box center [1077, 108] width 18 height 15
click at [1010, 134] on link "Видалити" at bounding box center [1017, 137] width 136 height 22
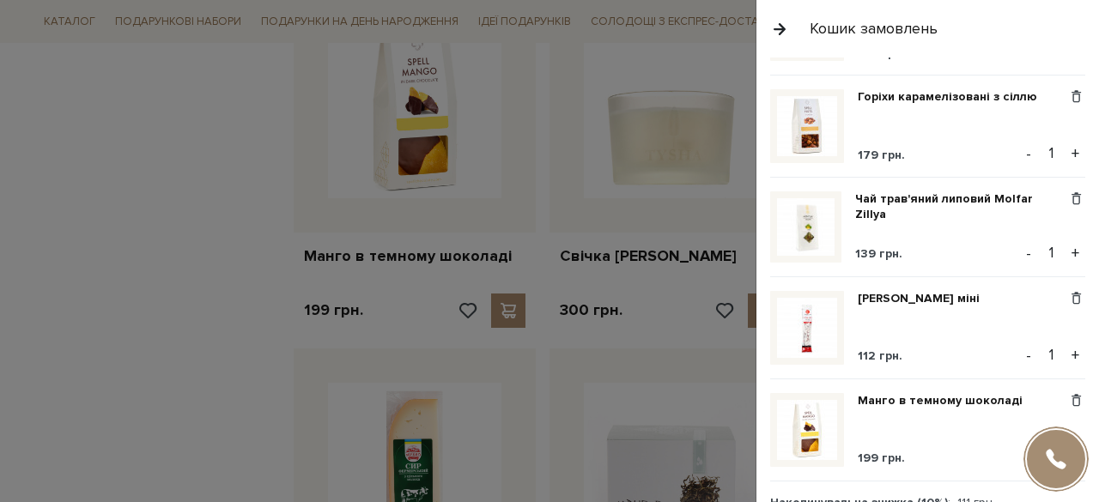
scroll to position [460, 0]
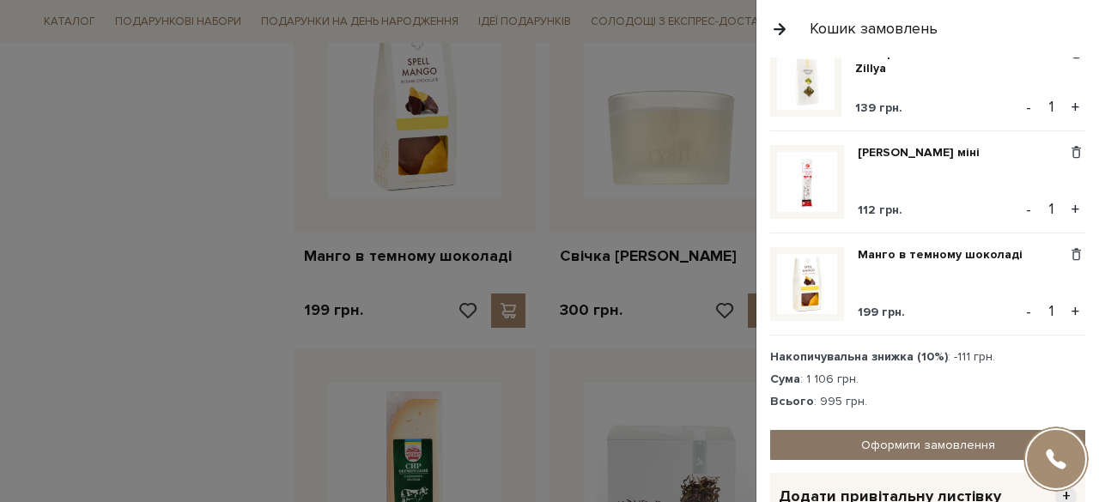
click at [936, 453] on link "Оформити замовлення" at bounding box center [927, 445] width 315 height 30
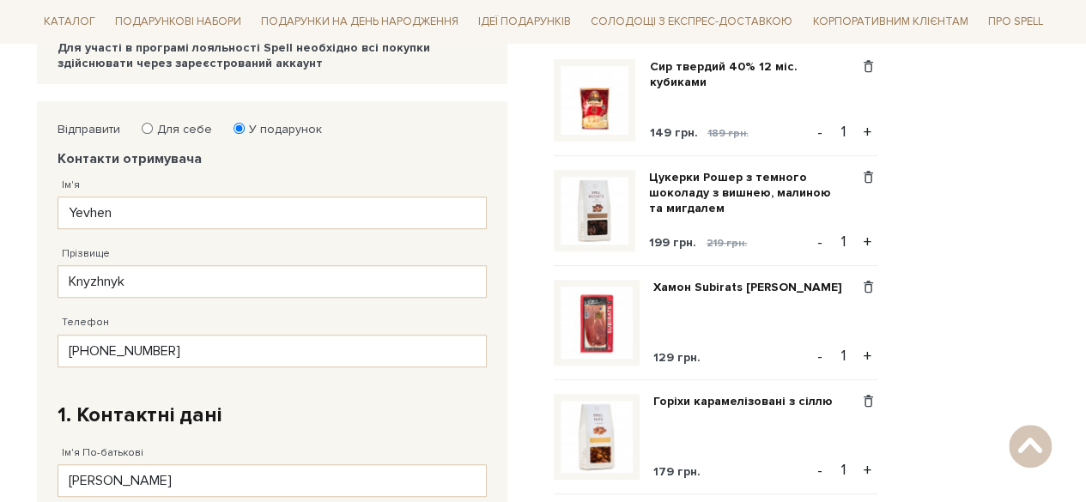
scroll to position [259, 0]
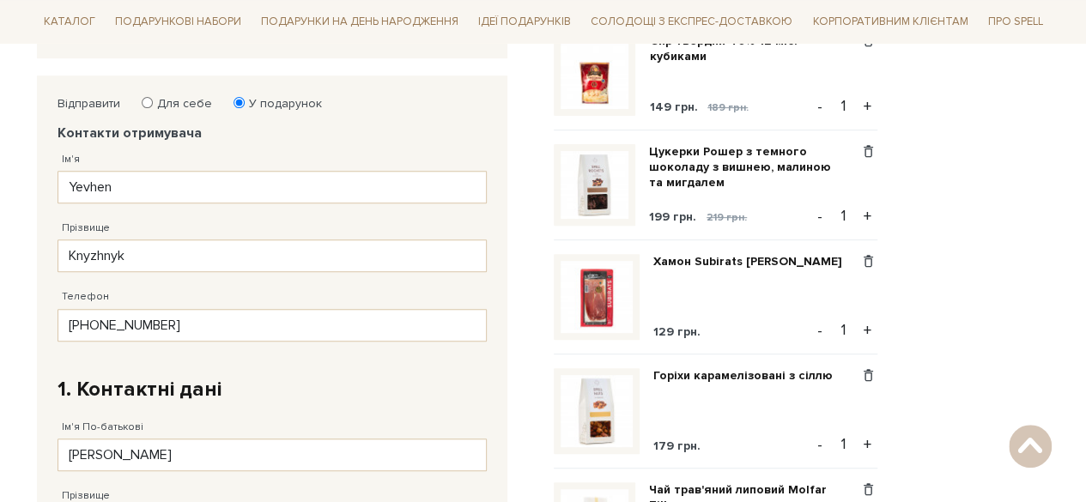
click at [155, 107] on label "Для себе" at bounding box center [179, 103] width 66 height 15
click at [153, 107] on input "Для себе" at bounding box center [147, 102] width 11 height 11
radio input "true"
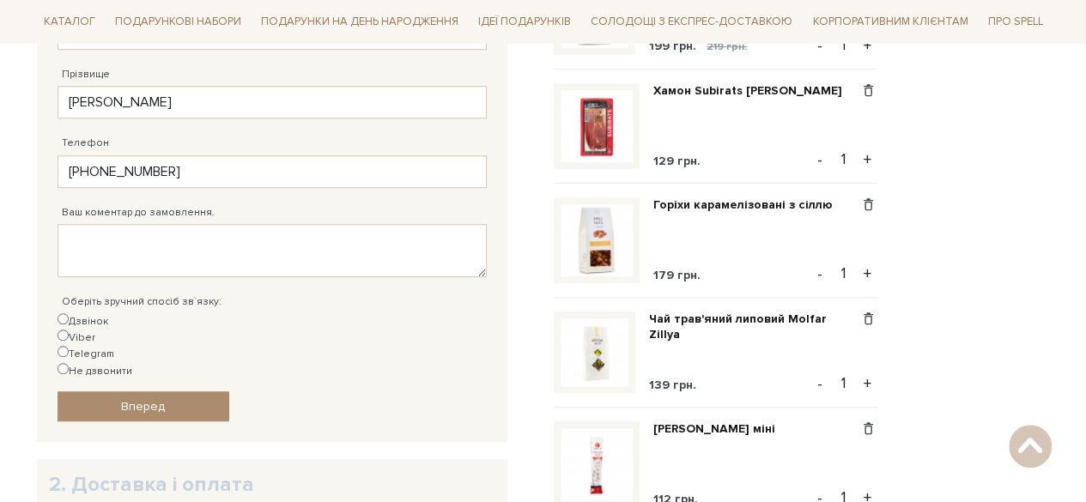
scroll to position [428, 0]
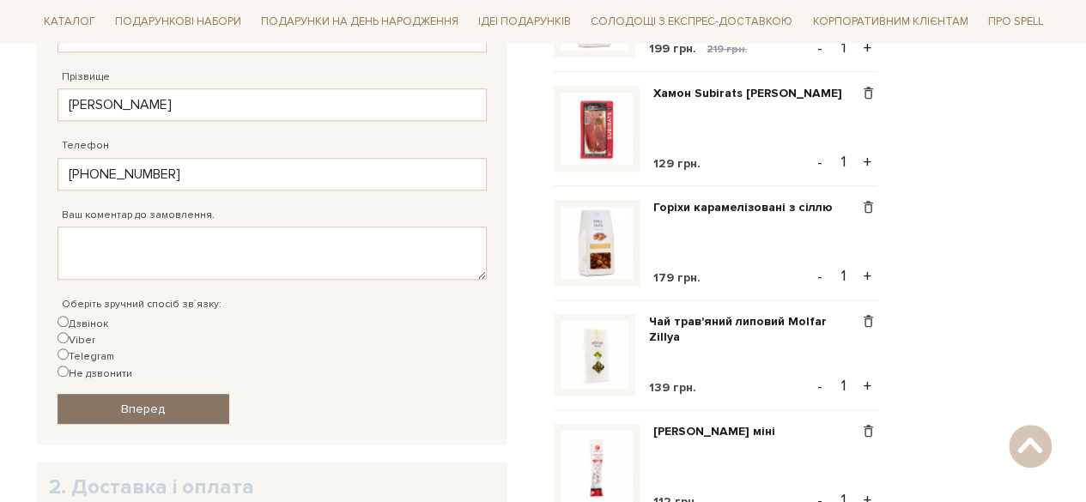
click at [143, 402] on span "Вперед" at bounding box center [143, 409] width 44 height 15
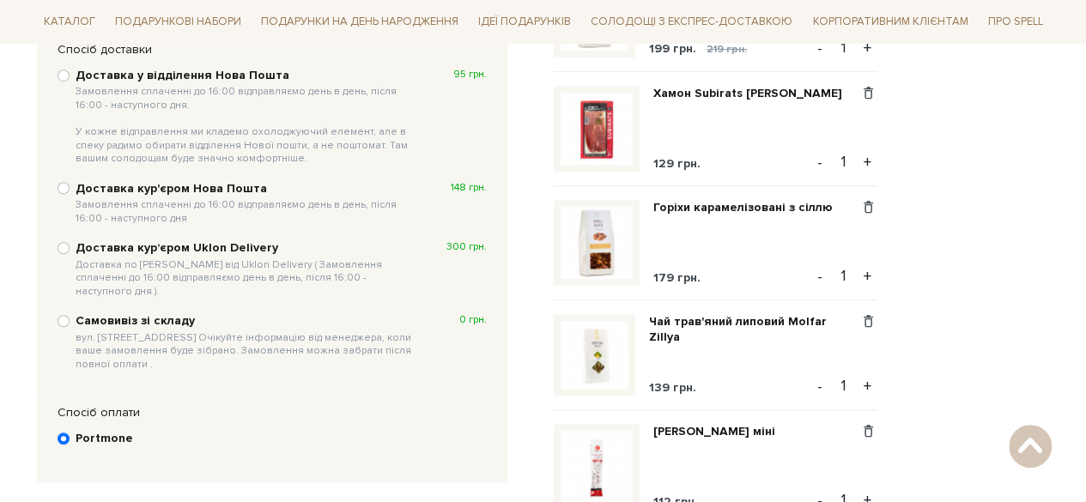
scroll to position [333, 0]
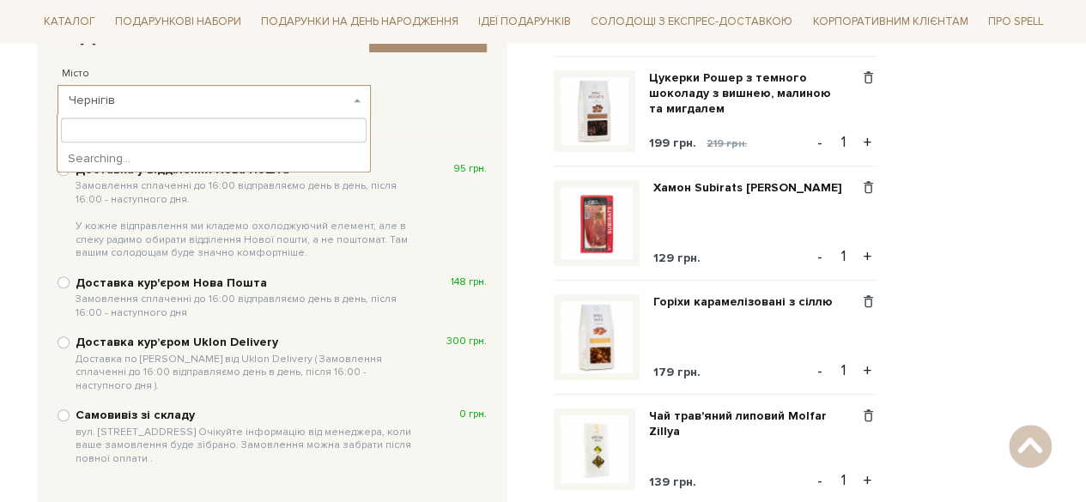
click at [128, 106] on span "Чернігів" at bounding box center [209, 100] width 281 height 17
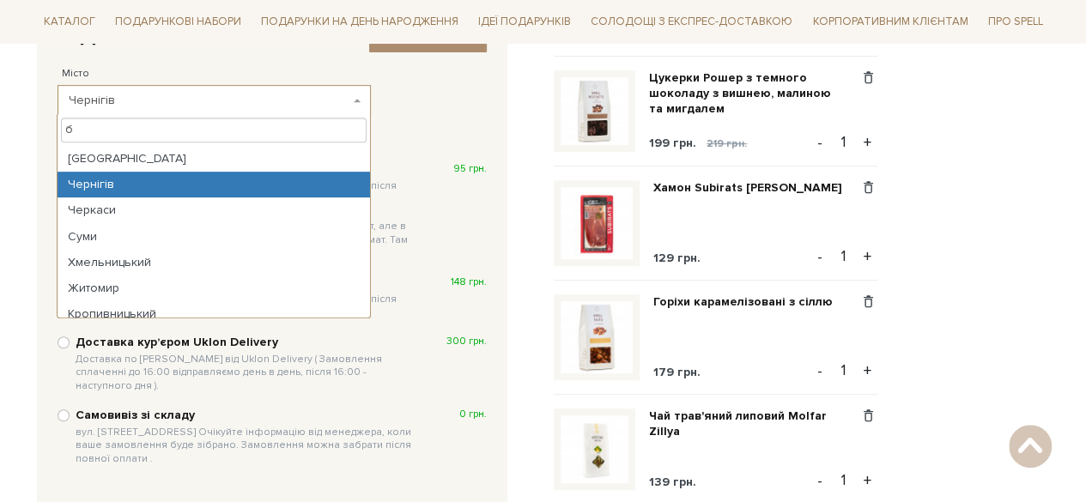
scroll to position [0, 0]
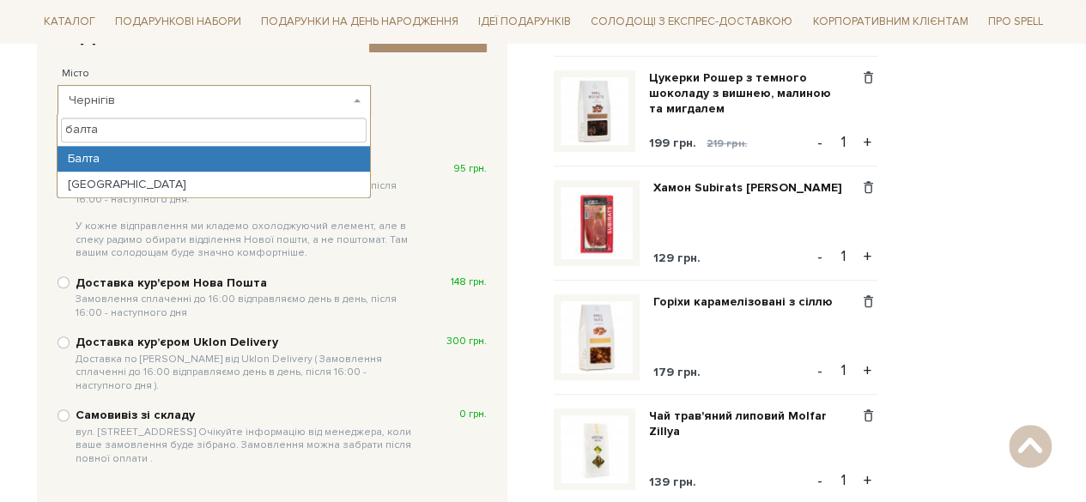
type input "балта"
select select "Балта"
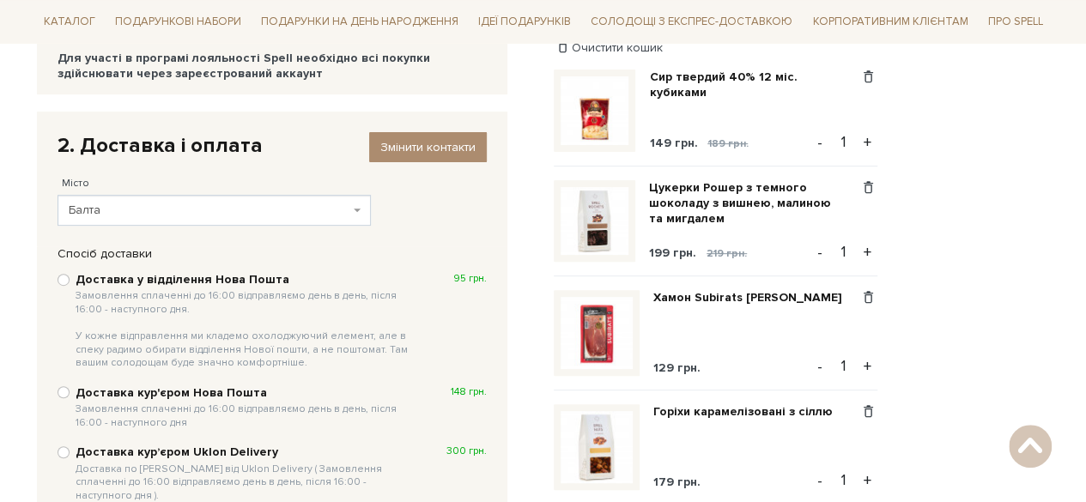
scroll to position [234, 0]
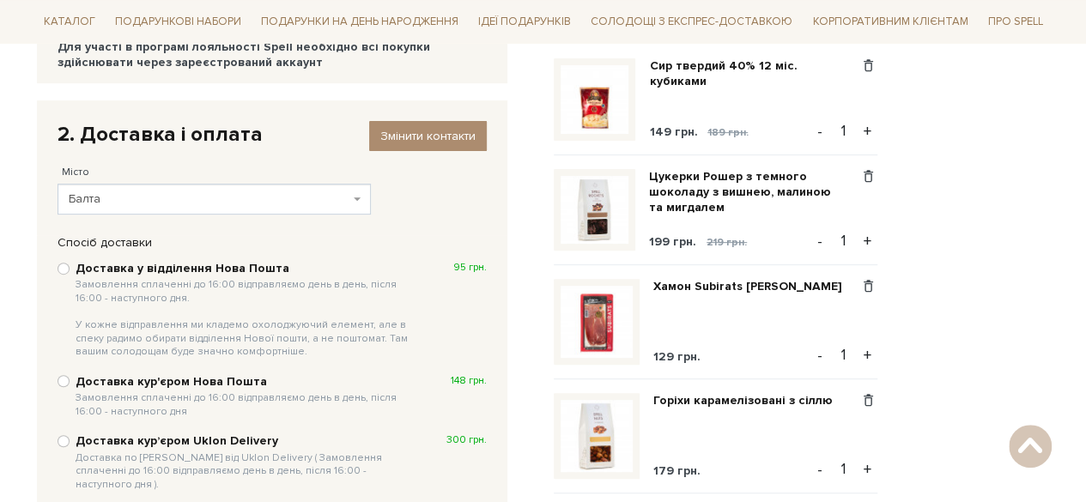
click at [67, 272] on div "Доставка у відділення Нова Пошта Замовлення сплаченні до 16:00 відправляємо ден…" at bounding box center [272, 309] width 429 height 101
click at [62, 269] on input "Доставка у відділення Нова Пошта Замовлення сплаченні до 16:00 відправляємо ден…" at bounding box center [64, 269] width 12 height 12
radio input "true"
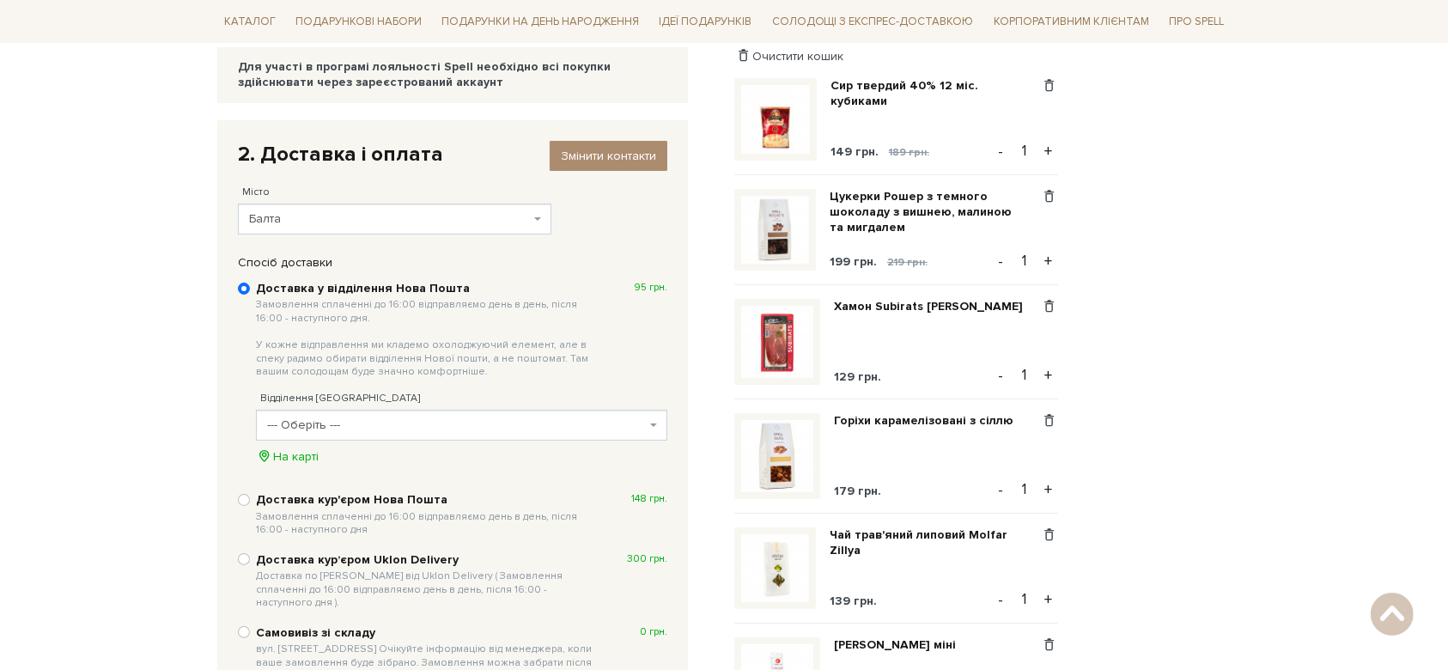
scroll to position [210, 0]
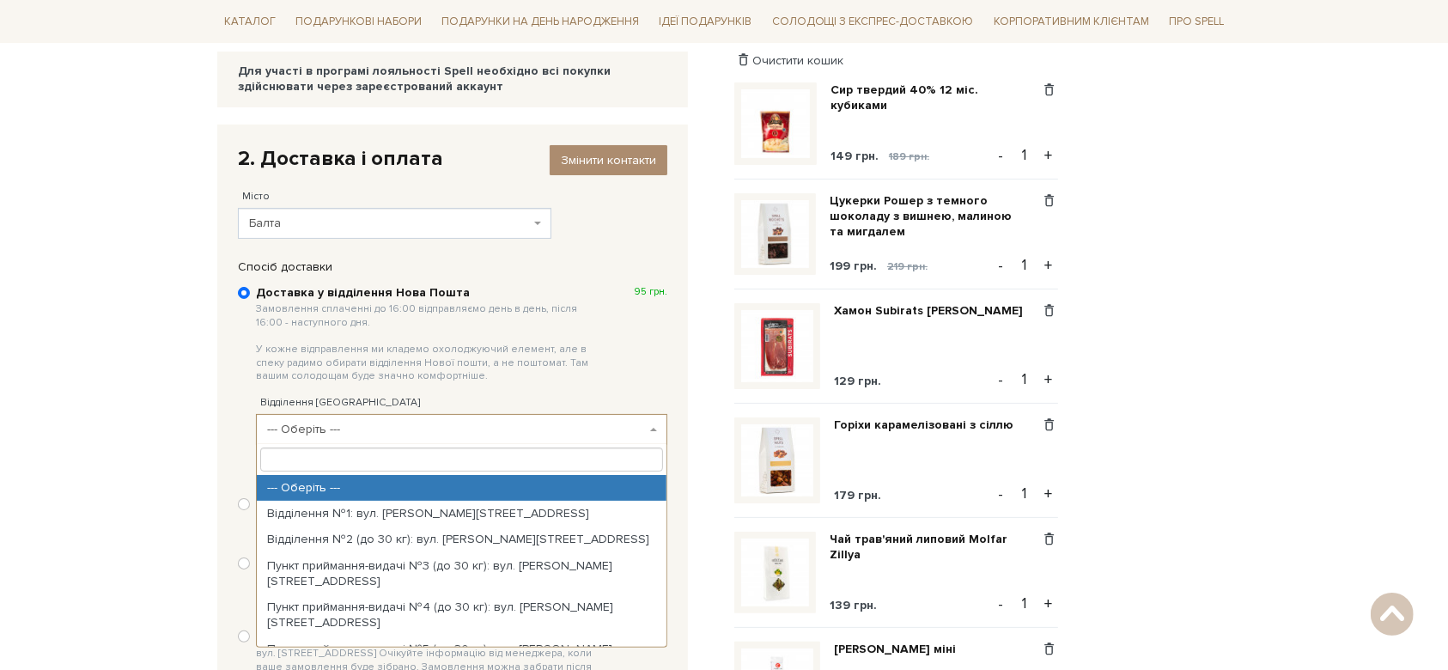
click at [660, 425] on span "--- Оберіть ---" at bounding box center [461, 429] width 411 height 31
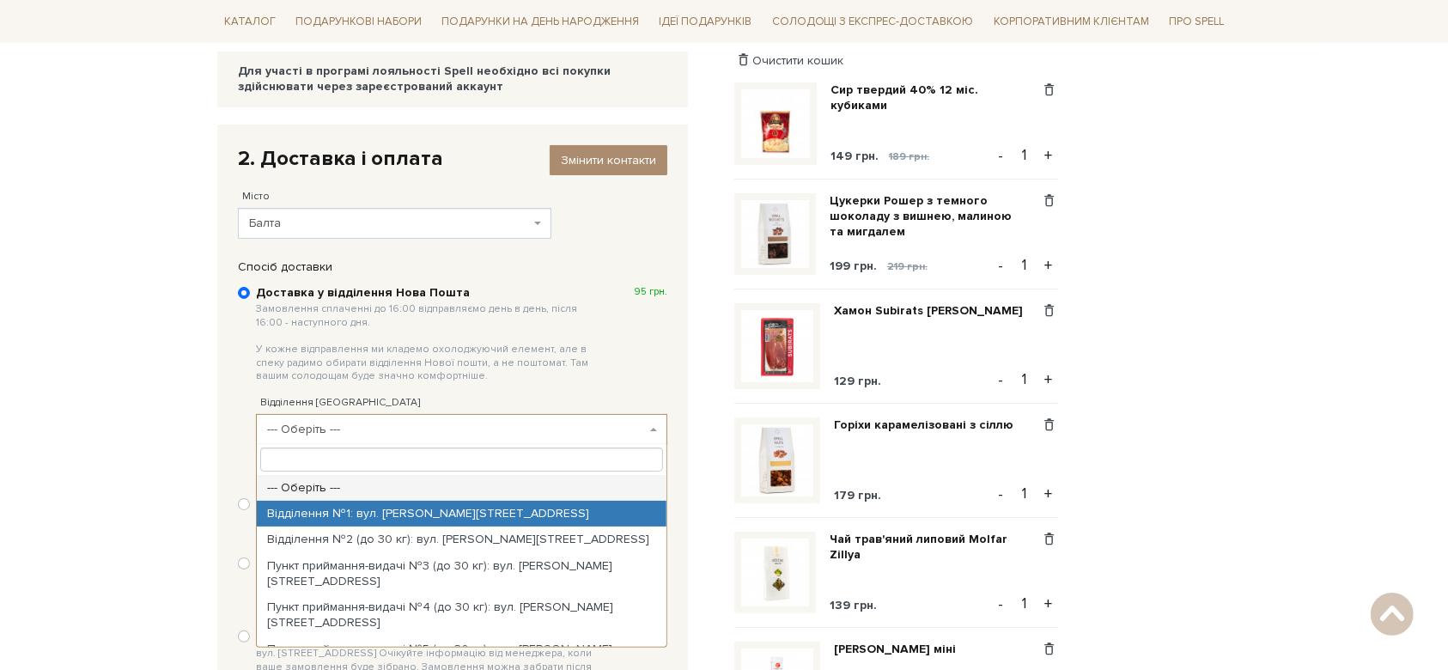
select select "Відділення №1: вул. Садова, 24"
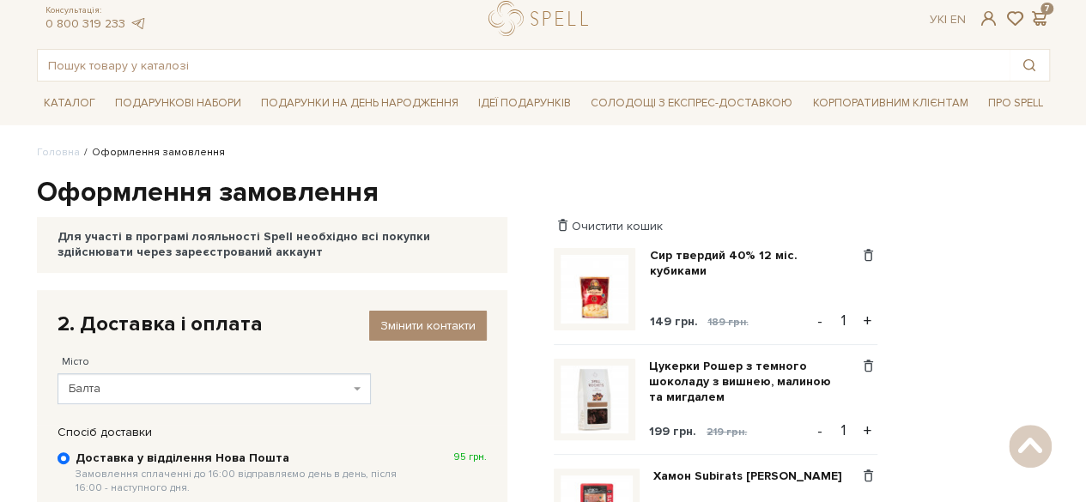
scroll to position [40, 0]
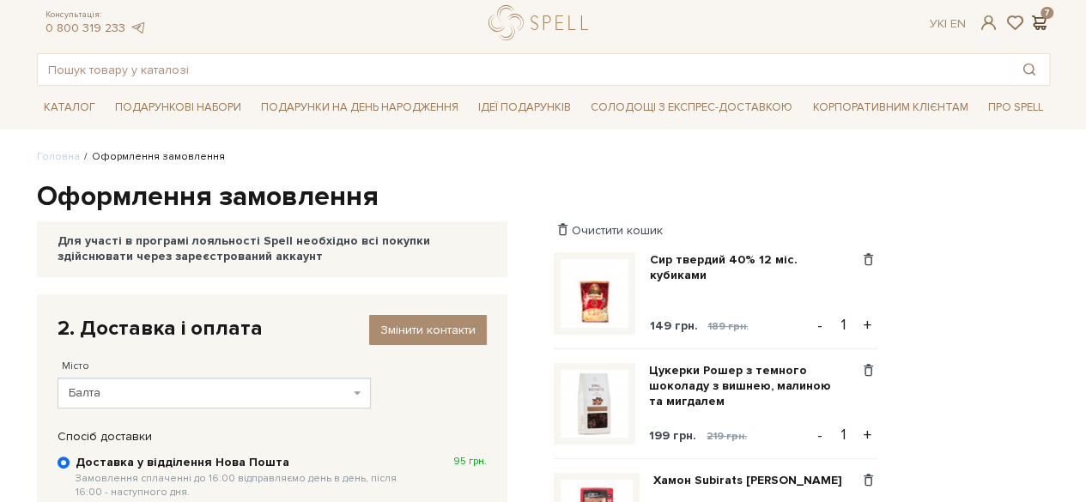
click at [1040, 23] on span at bounding box center [1040, 23] width 21 height 18
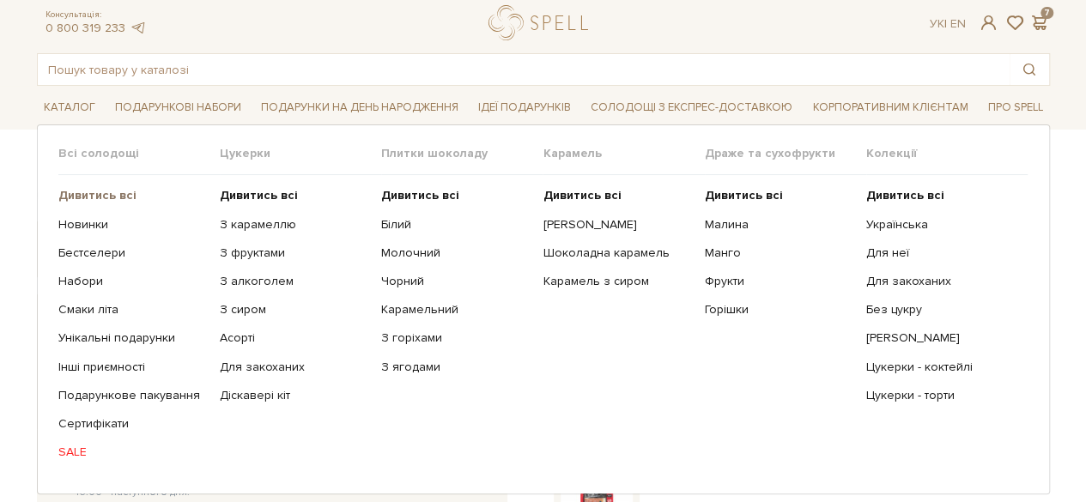
click at [88, 195] on b "Дивитись всі" at bounding box center [97, 195] width 78 height 15
